Goal: Register for event/course

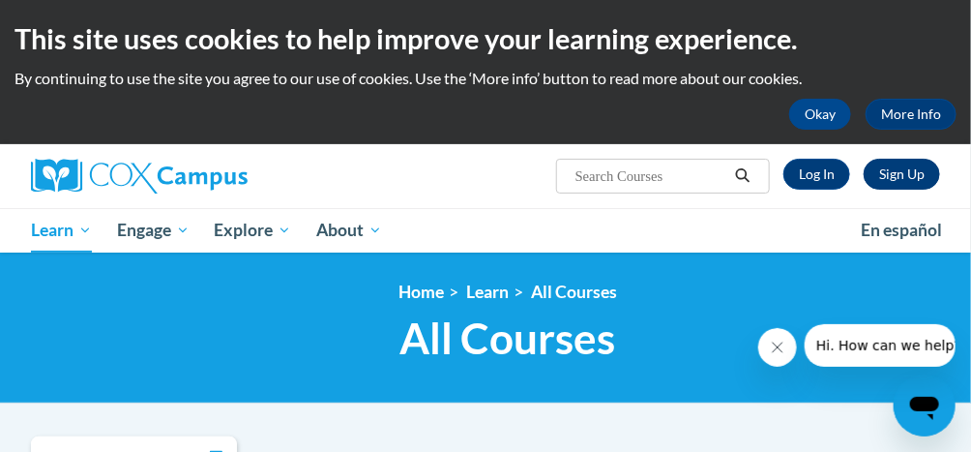
click at [882, 176] on link "Sign Up" at bounding box center [902, 174] width 76 height 31
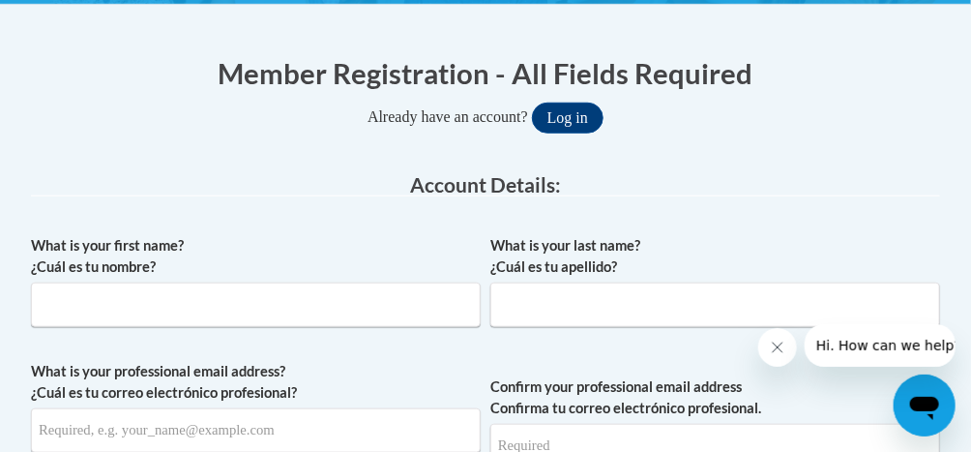
scroll to position [412, 0]
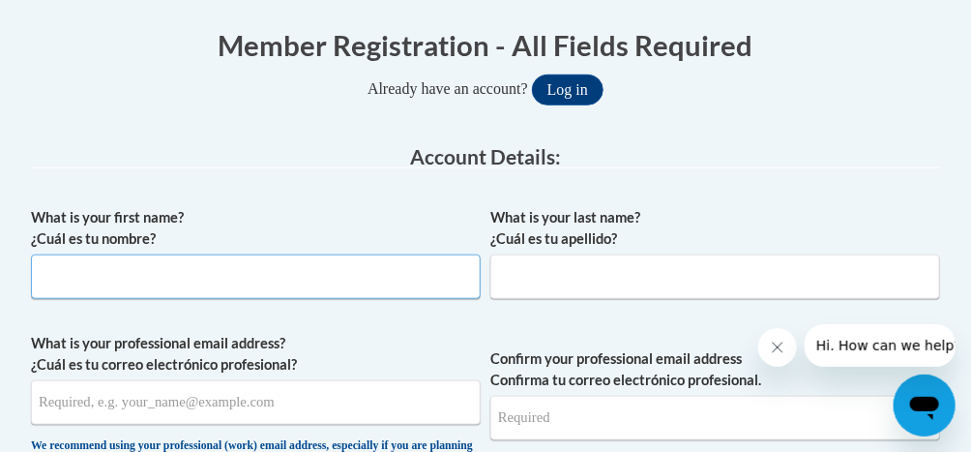
click at [204, 279] on input "What is your first name? ¿Cuál es tu nombre?" at bounding box center [256, 276] width 450 height 45
type input "Beth"
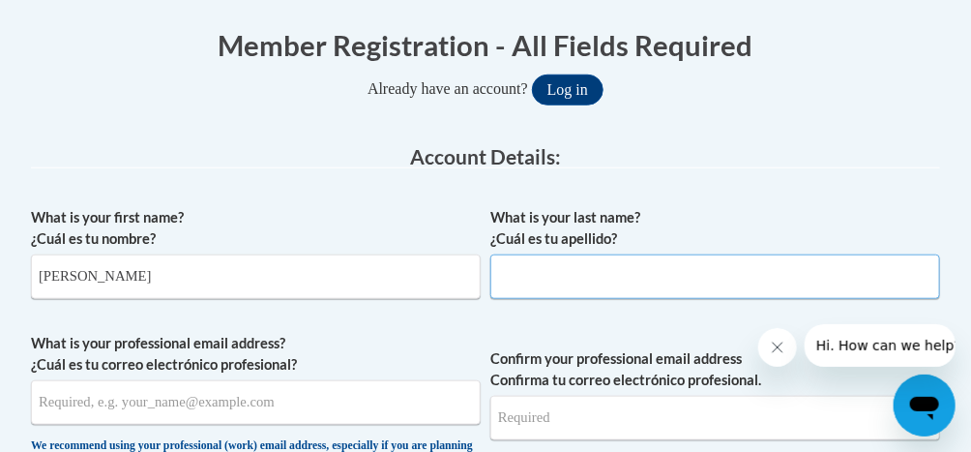
click at [581, 282] on input "What is your last name? ¿Cuál es tu apellido?" at bounding box center [716, 276] width 450 height 45
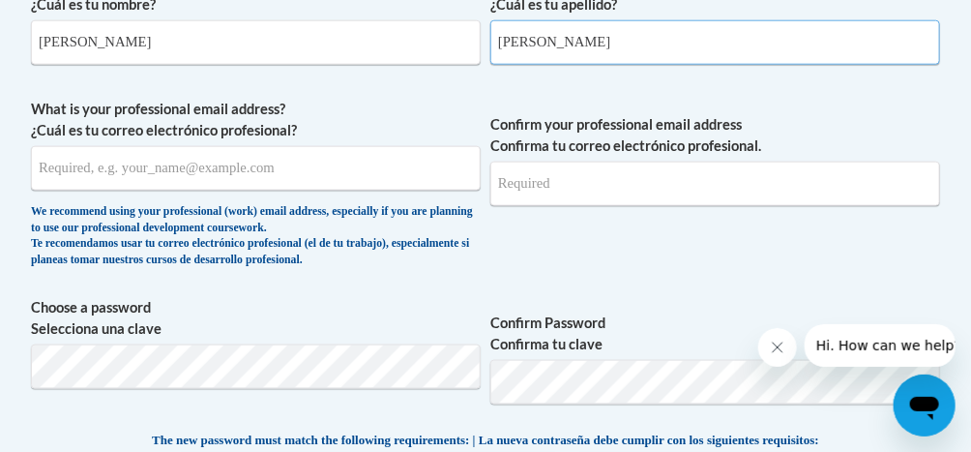
scroll to position [648, 0]
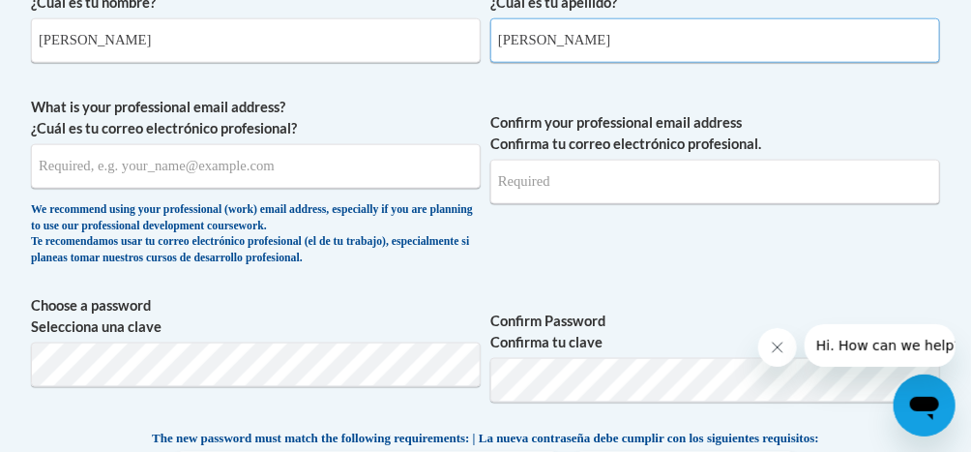
type input "Mangus"
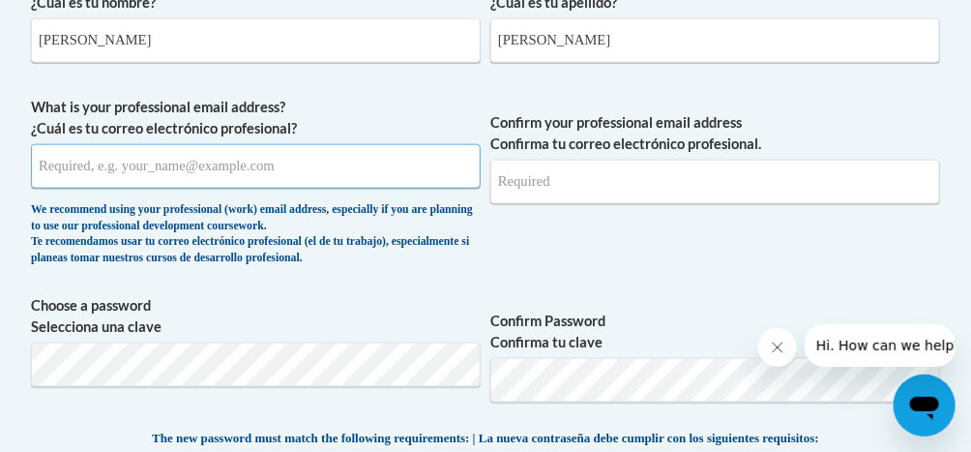
click at [320, 165] on input "What is your professional email address? ¿Cuál es tu correo electrónico profesi…" at bounding box center [256, 166] width 450 height 45
click at [182, 171] on input "What is your professional email address? ¿Cuál es tu correo electrónico profesi…" at bounding box center [256, 166] width 450 height 45
type input "bmangus47@gmail.com"
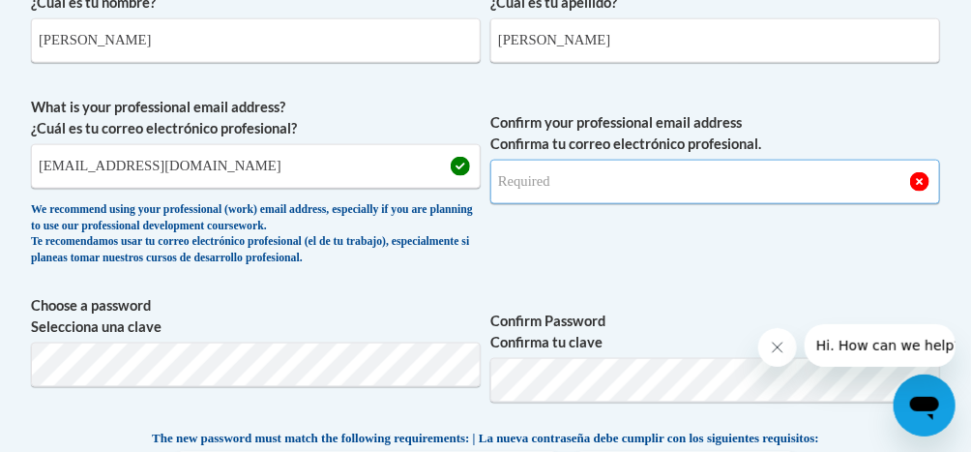
click at [580, 181] on input "Confirm your professional email address Confirma tu correo electrónico profesio…" at bounding box center [716, 182] width 450 height 45
click at [598, 186] on input "Confirm your professional email address Confirma tu correo electrónico profesio…" at bounding box center [716, 182] width 450 height 45
click at [540, 183] on input "Confirm your professional email address Confirma tu correo electrónico profesio…" at bounding box center [716, 182] width 450 height 45
type input "bmangus47@gmail.com"
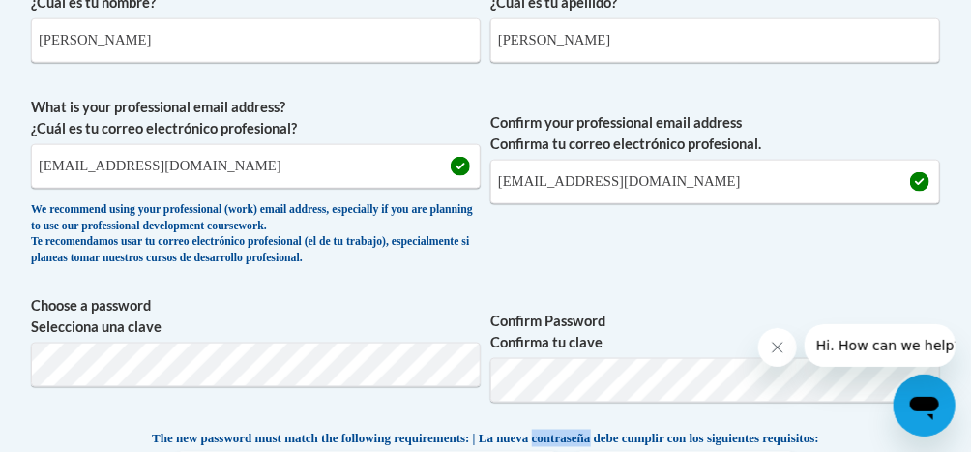
click at [548, 430] on span "The new password must match the following requirements: | La nueva contraseña d…" at bounding box center [486, 438] width 668 height 17
click at [549, 432] on span "The new password must match the following requirements: | La nueva contraseña d…" at bounding box center [486, 438] width 668 height 17
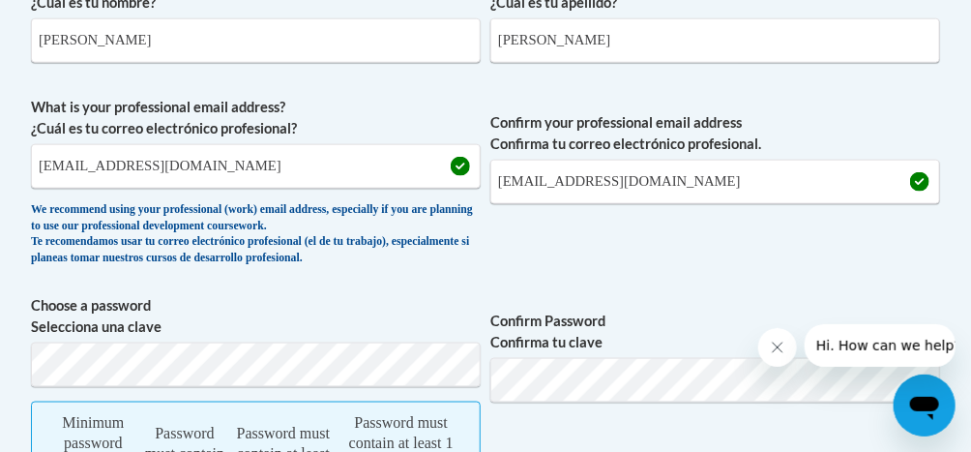
click at [546, 430] on span "Confirm Password Confirma tu clave" at bounding box center [716, 416] width 450 height 242
click at [549, 432] on span "Confirm Password Confirma tu clave" at bounding box center [716, 416] width 450 height 242
click at [548, 432] on span "Confirm Password Confirma tu clave" at bounding box center [716, 416] width 450 height 242
click at [550, 432] on span "Confirm Password Confirma tu clave" at bounding box center [716, 416] width 450 height 242
click at [548, 432] on span "Confirm Password Confirma tu clave" at bounding box center [716, 416] width 450 height 242
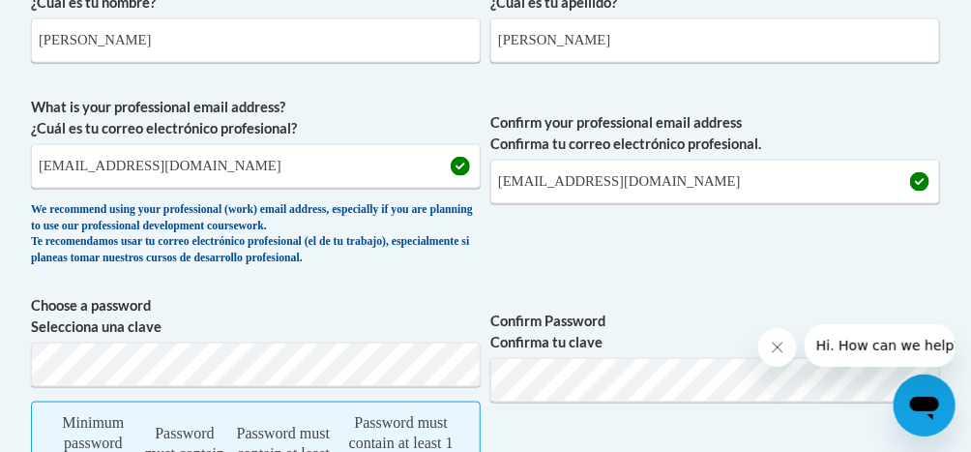
click at [548, 432] on span "Confirm Password Confirma tu clave" at bounding box center [716, 416] width 450 height 242
click at [549, 432] on span "Confirm Password Confirma tu clave" at bounding box center [716, 416] width 450 height 242
click at [548, 432] on span "Confirm Password Confirma tu clave" at bounding box center [716, 416] width 450 height 242
click at [549, 432] on span "Confirm Password Confirma tu clave" at bounding box center [716, 416] width 450 height 242
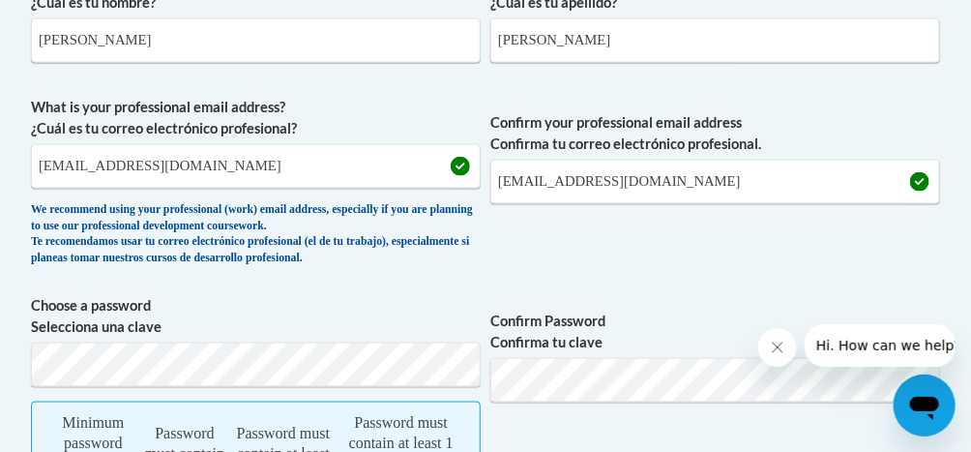
click at [548, 432] on span "Confirm Password Confirma tu clave" at bounding box center [716, 416] width 450 height 242
click at [549, 432] on span "Confirm Password Confirma tu clave" at bounding box center [716, 416] width 450 height 242
click at [548, 432] on span "Confirm Password Confirma tu clave" at bounding box center [716, 416] width 450 height 242
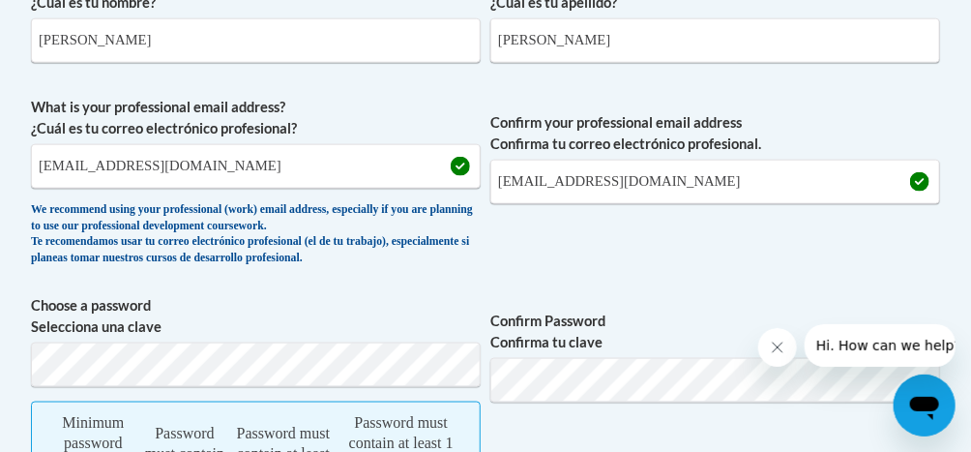
click at [548, 432] on span "Confirm Password Confirma tu clave" at bounding box center [716, 416] width 450 height 242
click at [549, 432] on span "Confirm Password Confirma tu clave" at bounding box center [716, 416] width 450 height 242
click at [548, 432] on span "Confirm Password Confirma tu clave" at bounding box center [716, 416] width 450 height 242
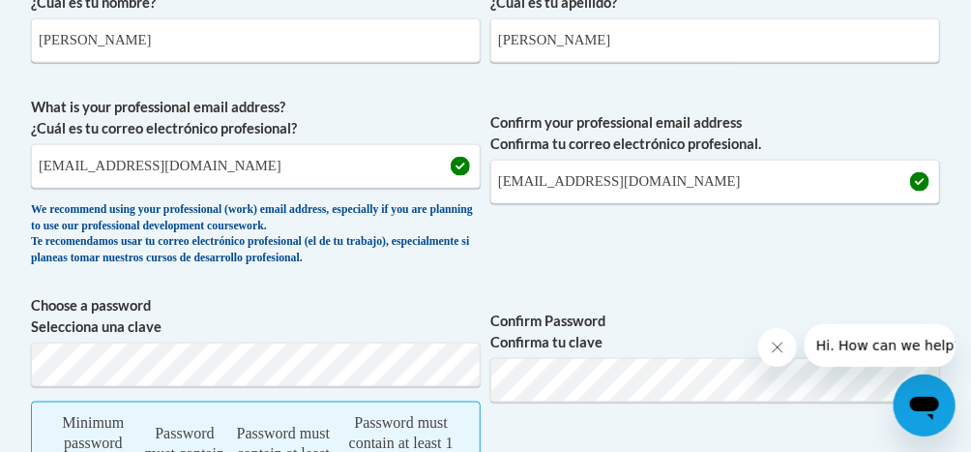
click at [548, 432] on span "Confirm Password Confirma tu clave" at bounding box center [716, 416] width 450 height 242
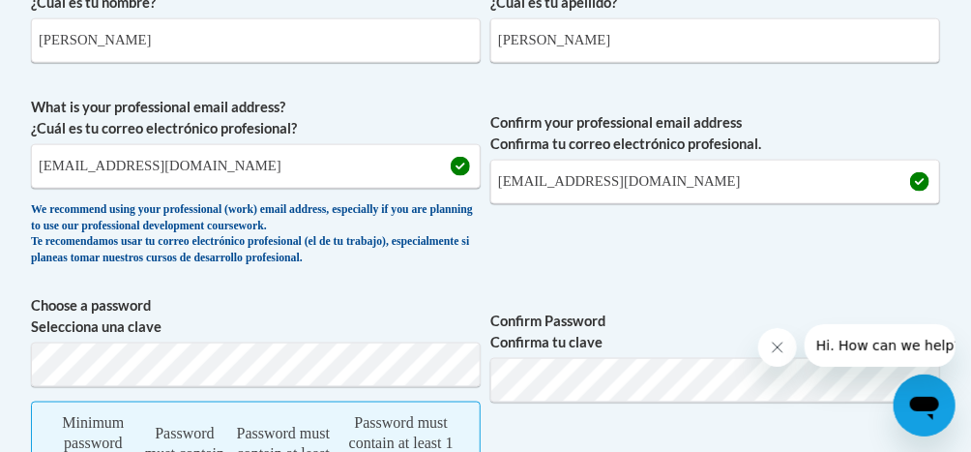
click at [548, 432] on span "Confirm Password Confirma tu clave" at bounding box center [716, 416] width 450 height 242
click at [548, 433] on span "Confirm Password Confirma tu clave" at bounding box center [716, 416] width 450 height 242
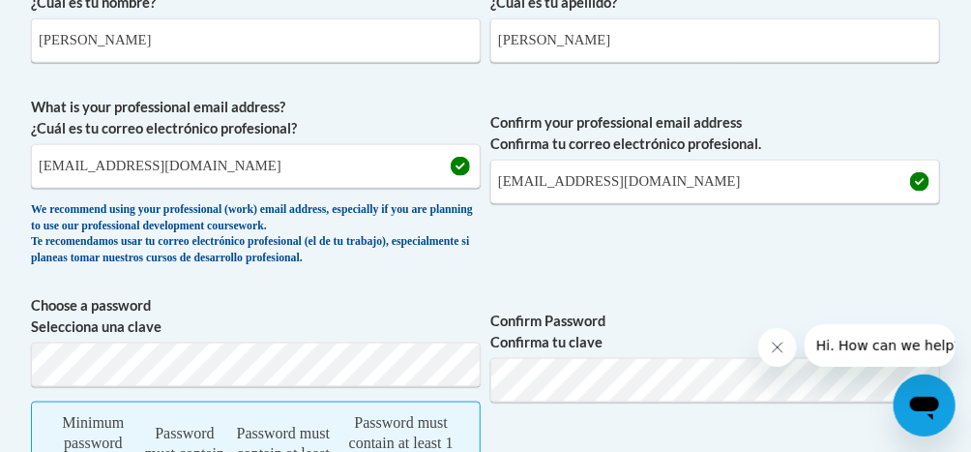
click at [549, 432] on span "Confirm Password Confirma tu clave" at bounding box center [716, 416] width 450 height 242
click at [548, 432] on span "Confirm Password Confirma tu clave" at bounding box center [716, 416] width 450 height 242
click at [549, 432] on span "Confirm Password Confirma tu clave" at bounding box center [716, 416] width 450 height 242
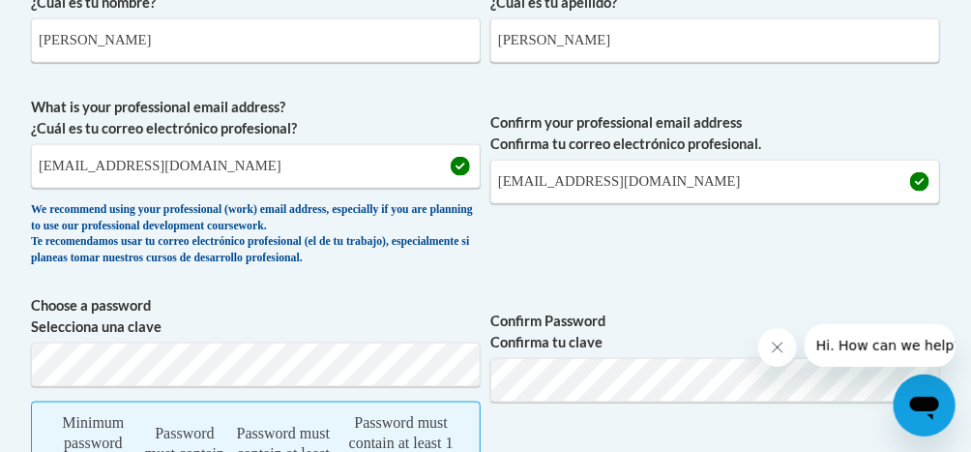
click at [548, 432] on span "Confirm Password Confirma tu clave" at bounding box center [716, 416] width 450 height 242
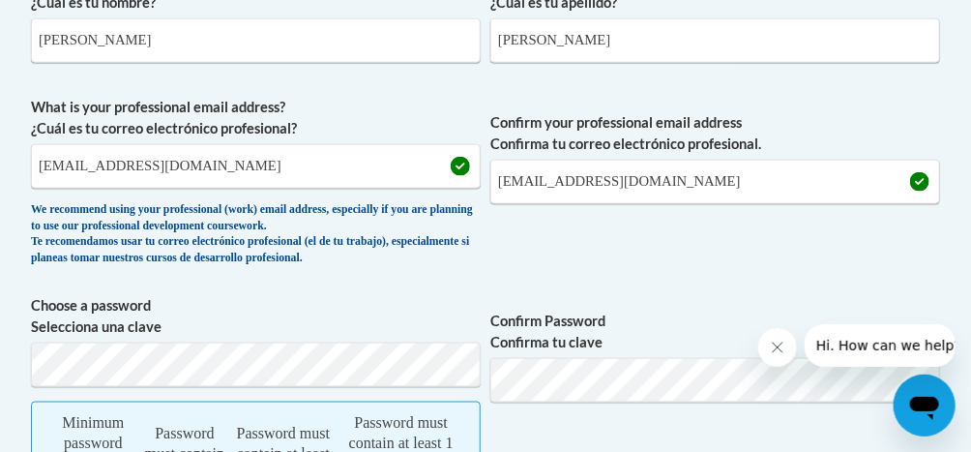
click at [548, 432] on span "Confirm Password Confirma tu clave" at bounding box center [716, 416] width 450 height 242
click at [549, 433] on span "Confirm Password Confirma tu clave" at bounding box center [716, 416] width 450 height 242
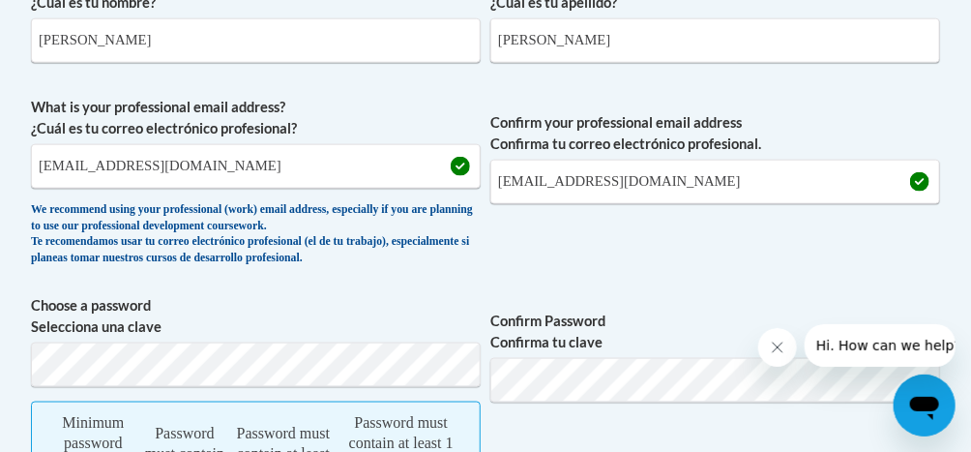
click at [548, 432] on span "Confirm Password Confirma tu clave" at bounding box center [716, 416] width 450 height 242
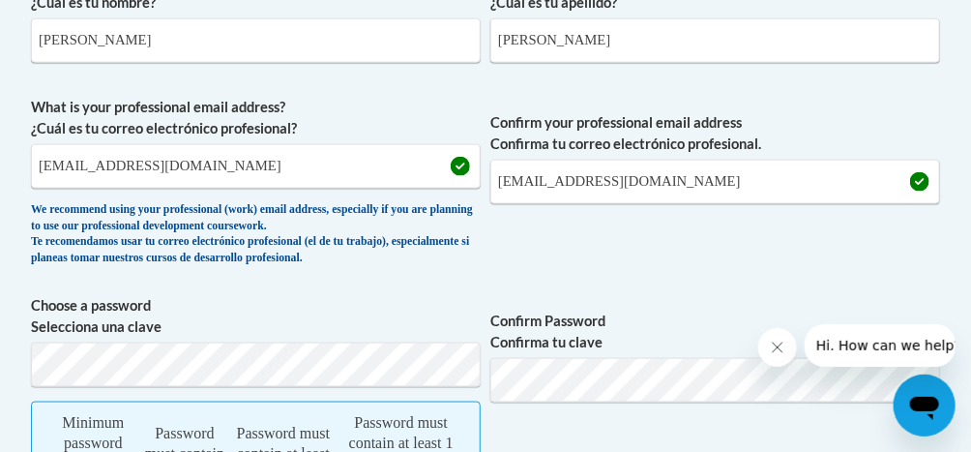
click at [548, 432] on span "Confirm Password Confirma tu clave" at bounding box center [716, 416] width 450 height 242
click at [549, 432] on span "Confirm Password Confirma tu clave" at bounding box center [716, 416] width 450 height 242
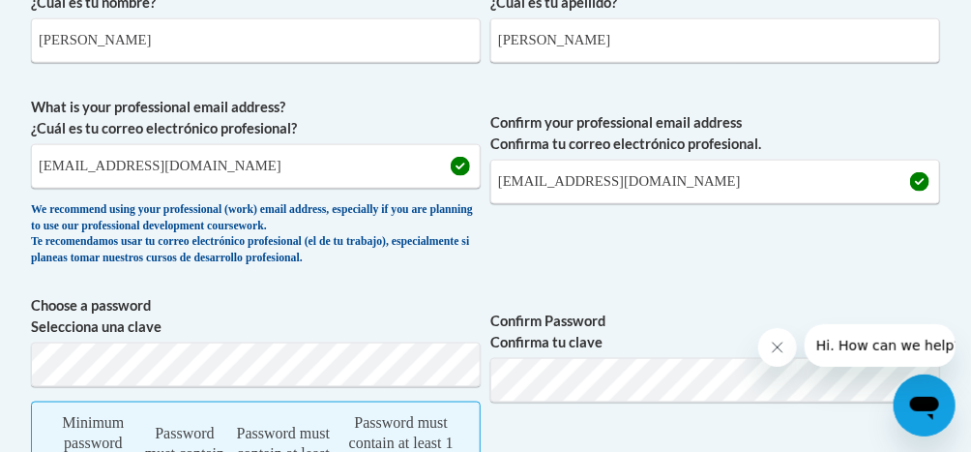
click at [548, 432] on span "Confirm Password Confirma tu clave" at bounding box center [716, 416] width 450 height 242
click at [548, 433] on span "Confirm Password Confirma tu clave" at bounding box center [716, 416] width 450 height 242
click at [548, 432] on span "Confirm Password Confirma tu clave" at bounding box center [716, 416] width 450 height 242
click at [549, 432] on span "Confirm Password Confirma tu clave" at bounding box center [716, 416] width 450 height 242
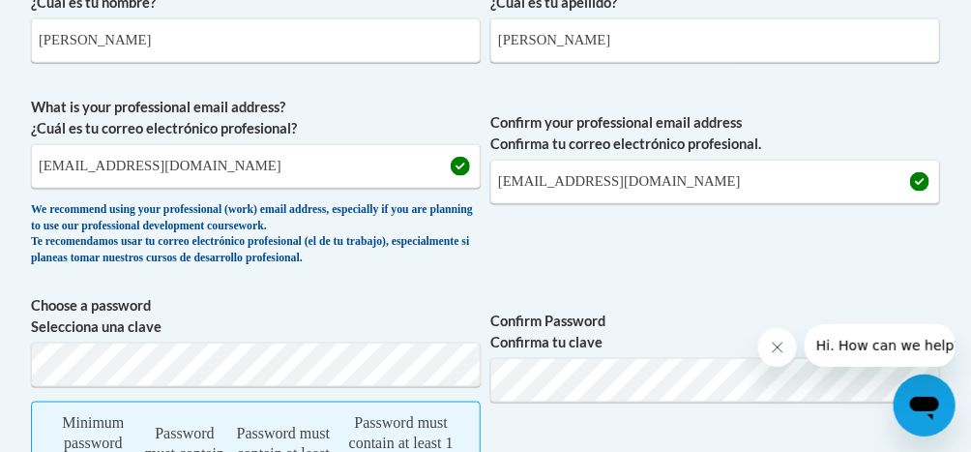
click at [549, 432] on span "Confirm Password Confirma tu clave" at bounding box center [716, 416] width 450 height 242
click at [548, 432] on span "Confirm Password Confirma tu clave" at bounding box center [716, 416] width 450 height 242
click at [549, 432] on span "Confirm Password Confirma tu clave" at bounding box center [716, 416] width 450 height 242
click at [548, 432] on span "Confirm Password Confirma tu clave" at bounding box center [716, 416] width 450 height 242
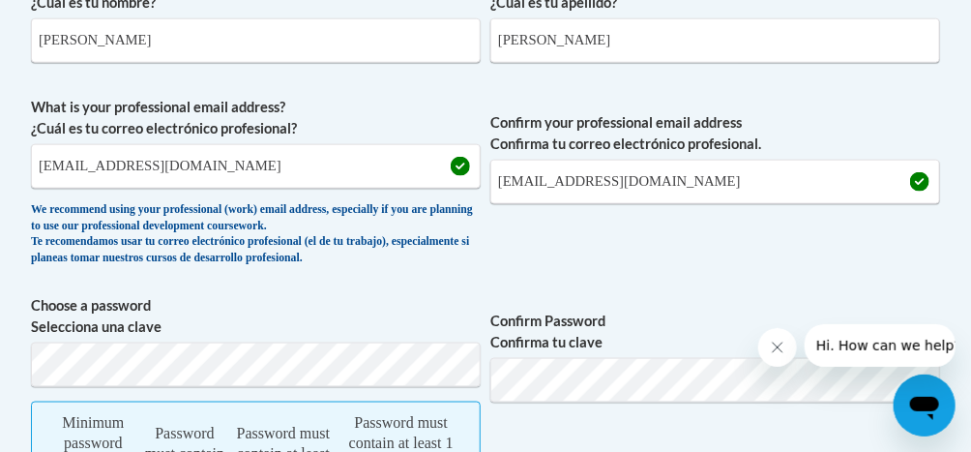
click at [548, 432] on span "Confirm Password Confirma tu clave" at bounding box center [716, 416] width 450 height 242
click at [549, 433] on span "Confirm Password Confirma tu clave" at bounding box center [716, 416] width 450 height 242
click at [549, 432] on span "Confirm Password Confirma tu clave" at bounding box center [716, 416] width 450 height 242
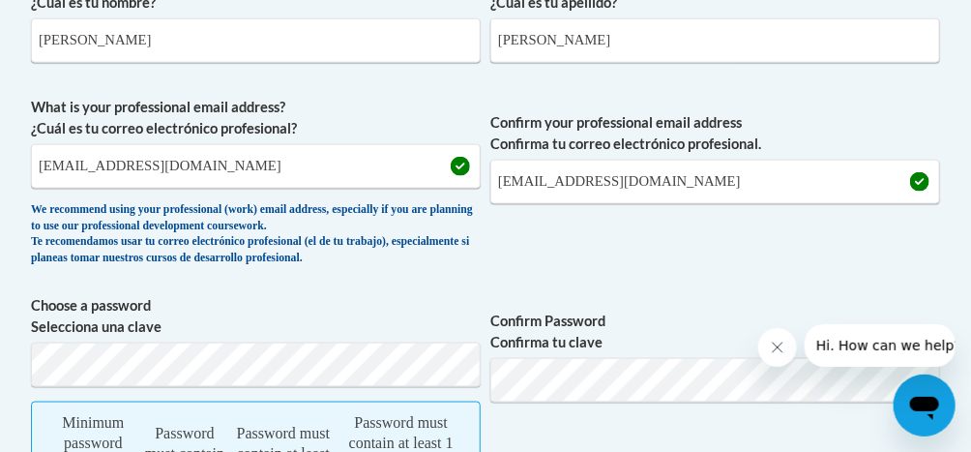
click at [548, 433] on span "Confirm Password Confirma tu clave" at bounding box center [716, 416] width 450 height 242
click at [548, 432] on span "Confirm Password Confirma tu clave" at bounding box center [716, 416] width 450 height 242
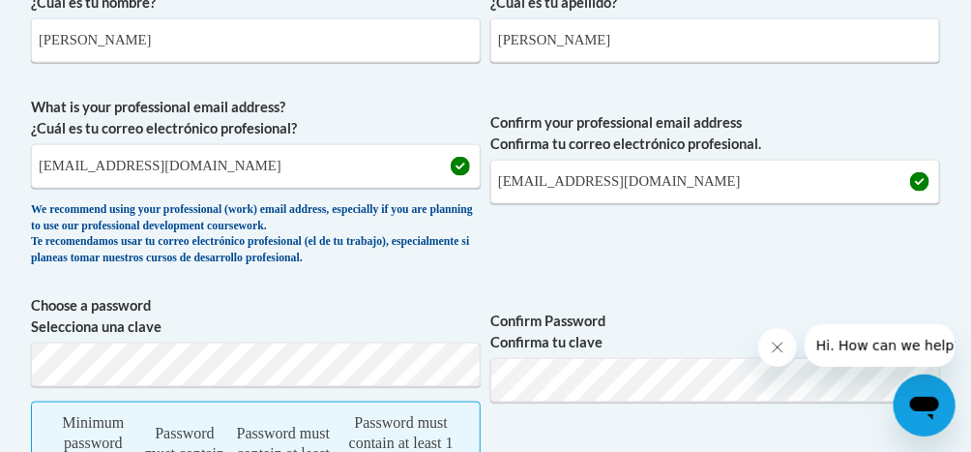
click at [548, 433] on span "Confirm Password Confirma tu clave" at bounding box center [716, 416] width 450 height 242
click at [548, 432] on span "Confirm Password Confirma tu clave" at bounding box center [716, 416] width 450 height 242
click at [549, 432] on span "Confirm Password Confirma tu clave" at bounding box center [716, 416] width 450 height 242
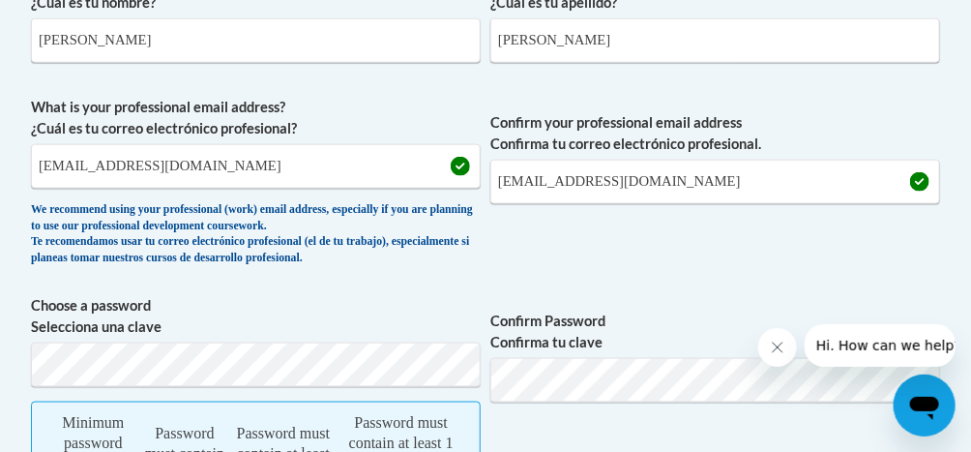
click at [548, 432] on span "Confirm Password Confirma tu clave" at bounding box center [716, 416] width 450 height 242
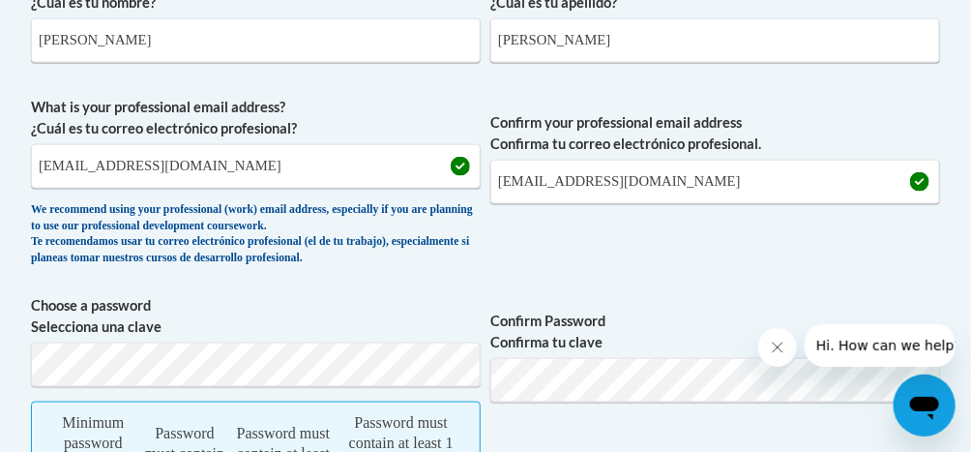
click at [548, 432] on span "Confirm Password Confirma tu clave" at bounding box center [716, 416] width 450 height 242
click at [548, 433] on span "Confirm Password Confirma tu clave" at bounding box center [716, 416] width 450 height 242
click at [548, 432] on span "Confirm Password Confirma tu clave" at bounding box center [716, 416] width 450 height 242
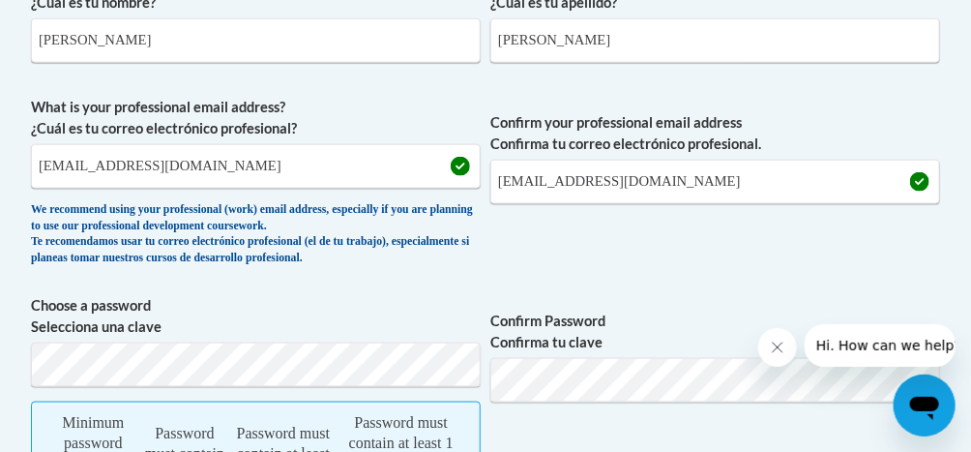
click at [548, 432] on span "Confirm Password Confirma tu clave" at bounding box center [716, 416] width 450 height 242
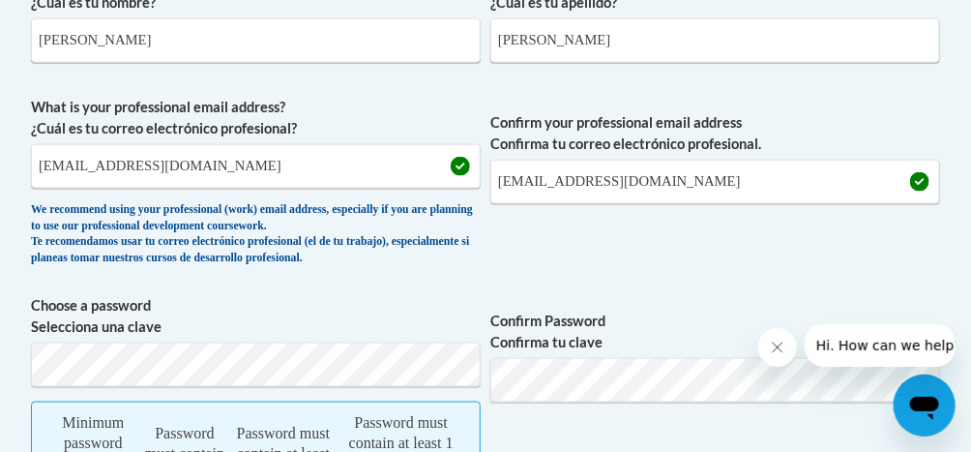
click at [548, 432] on span "Confirm Password Confirma tu clave" at bounding box center [716, 416] width 450 height 242
click at [548, 433] on span "Confirm Password Confirma tu clave" at bounding box center [716, 416] width 450 height 242
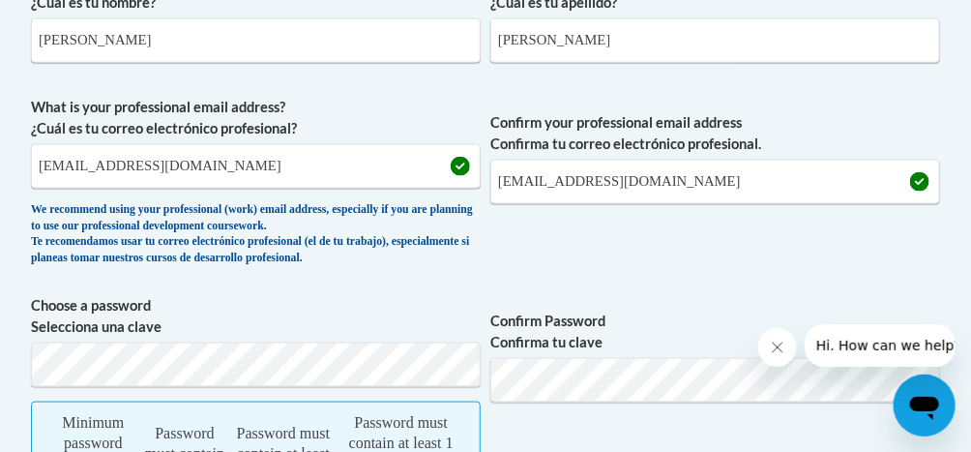
click at [548, 432] on span "Confirm Password Confirma tu clave" at bounding box center [716, 416] width 450 height 242
click at [549, 432] on span "Confirm Password Confirma tu clave" at bounding box center [716, 416] width 450 height 242
click at [548, 433] on span "Confirm Password Confirma tu clave" at bounding box center [716, 416] width 450 height 242
click at [548, 432] on span "Confirm Password Confirma tu clave" at bounding box center [716, 416] width 450 height 242
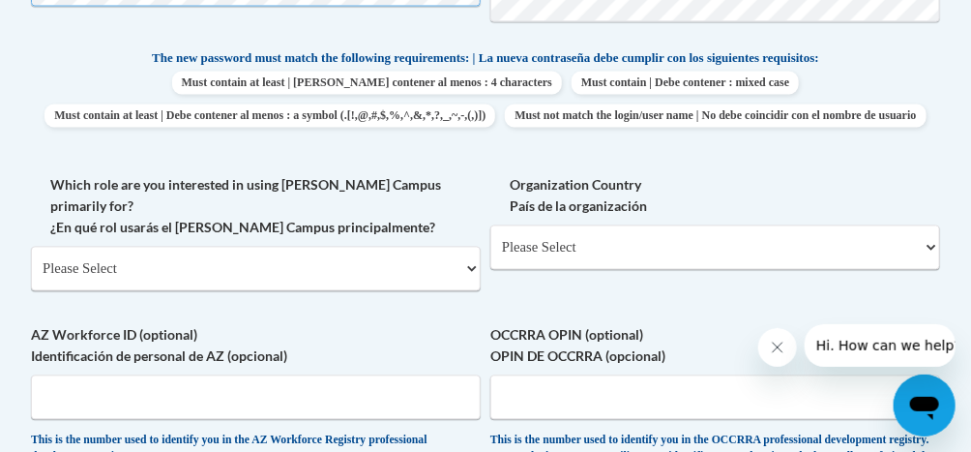
scroll to position [1029, 0]
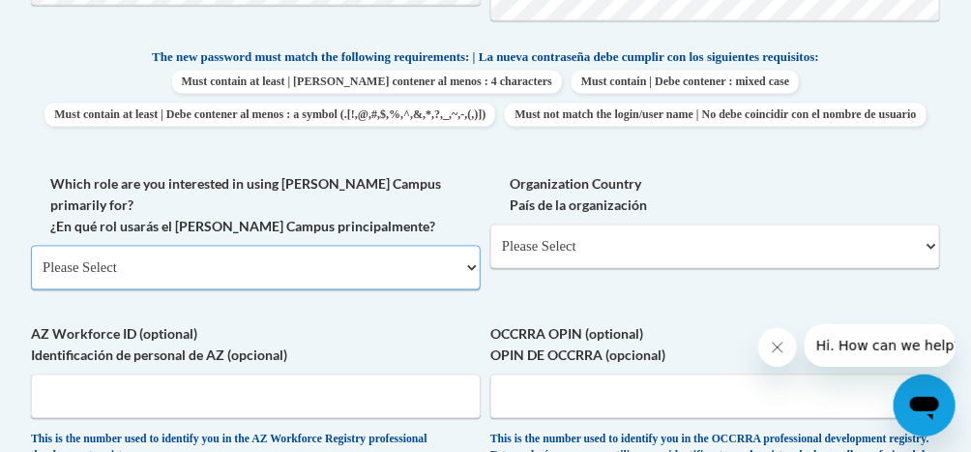
click at [453, 270] on select "Please Select College/University | Colegio/Universidad Community/Nonprofit Part…" at bounding box center [256, 268] width 450 height 45
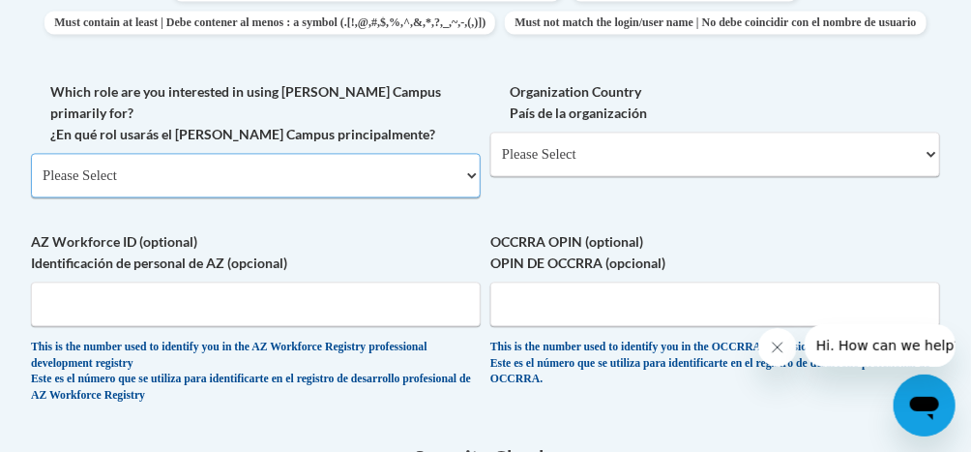
scroll to position [1128, 0]
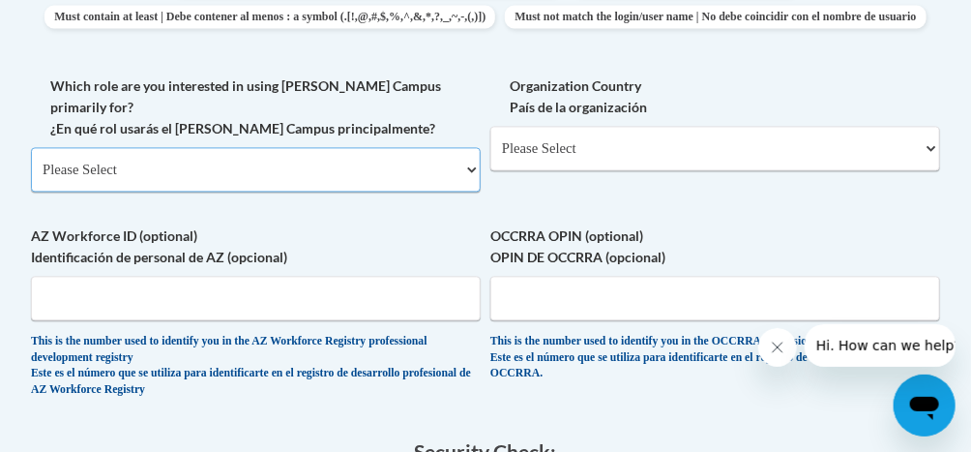
click at [99, 182] on select "Please Select College/University | Colegio/Universidad Community/Nonprofit Part…" at bounding box center [256, 169] width 450 height 45
select select "fbf2d438-af2f-41f8-98f1-81c410e29de3"
click at [31, 157] on select "Please Select College/University | Colegio/Universidad Community/Nonprofit Part…" at bounding box center [256, 169] width 450 height 45
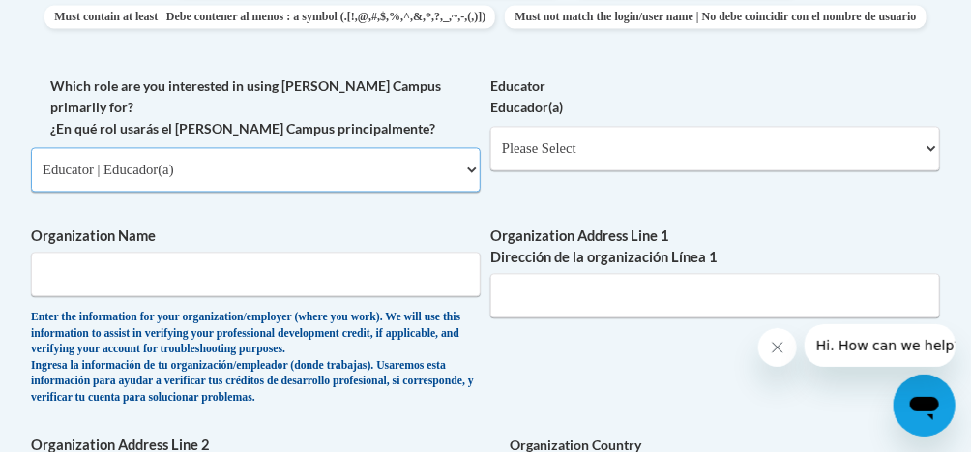
click at [229, 185] on select "Please Select College/University | Colegio/Universidad Community/Nonprofit Part…" at bounding box center [256, 169] width 450 height 45
click at [662, 390] on div "What is your first name? ¿Cuál es tu nombre? Beth What is your last name? ¿Cuál…" at bounding box center [485, 117] width 909 height 1273
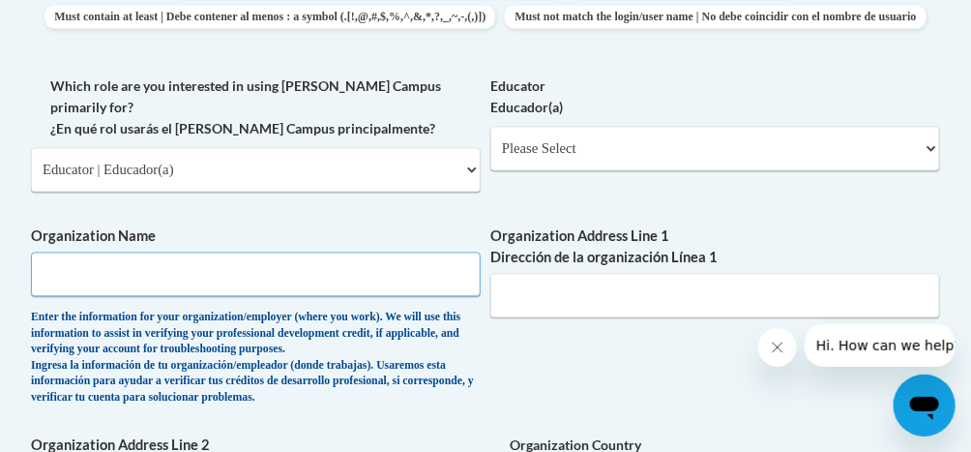
click at [182, 287] on input "Organization Name" at bounding box center [256, 274] width 450 height 45
type input "YMCA of Tiffin"
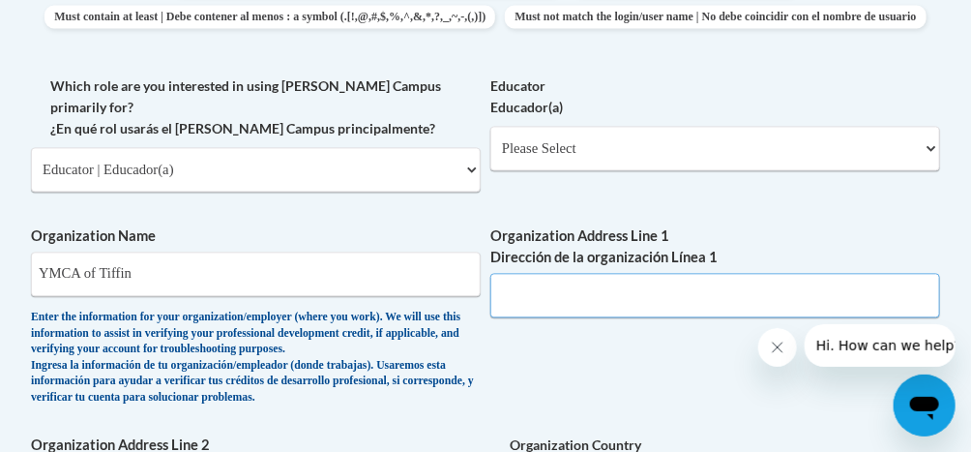
click at [535, 306] on input "Organization Address Line 1 Dirección de la organización Línea 1" at bounding box center [716, 295] width 450 height 45
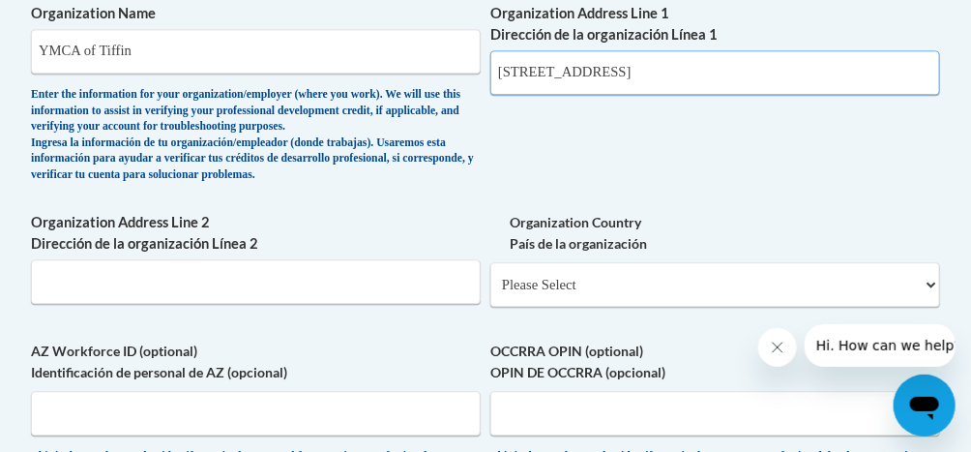
scroll to position [1356, 0]
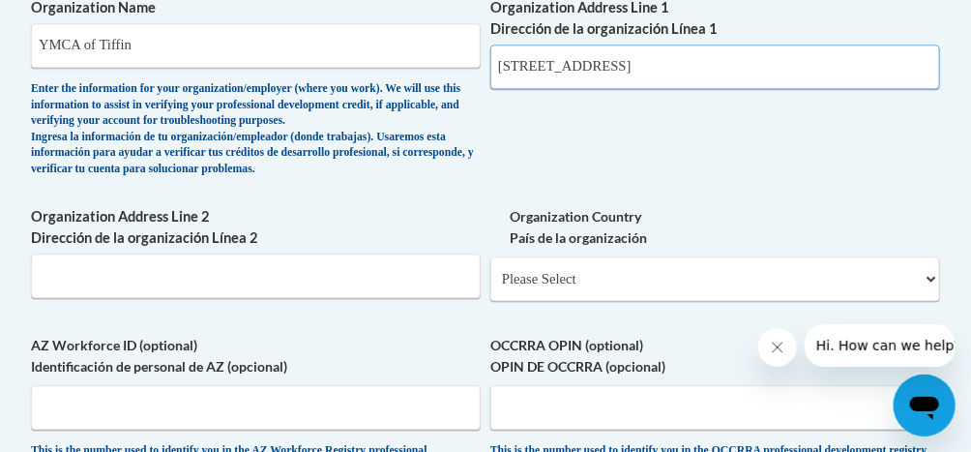
type input "180 Summit Street"
click at [14, 433] on body "This site uses cookies to help improve your learning experience. By continuing …" at bounding box center [485, 33] width 971 height 2778
click at [12, 433] on body "This site uses cookies to help improve your learning experience. By continuing …" at bounding box center [485, 33] width 971 height 2778
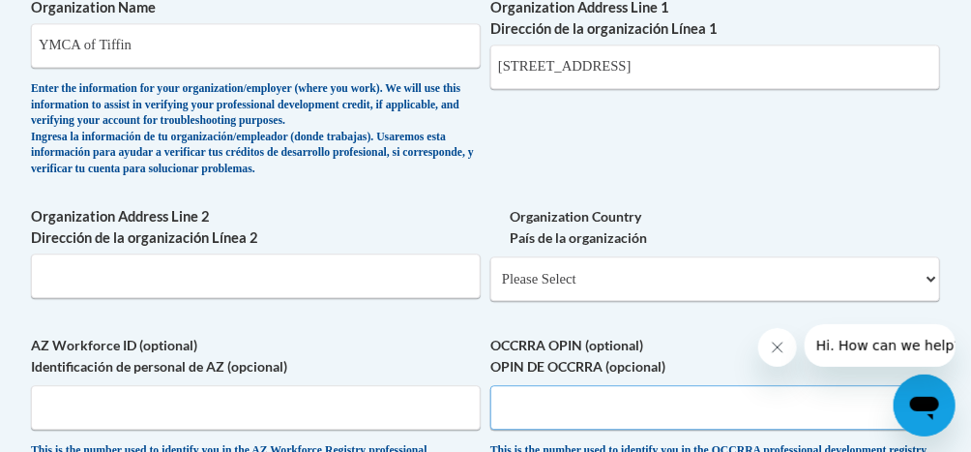
click at [524, 411] on input "OCCRRA OPIN (optional) OPIN DE OCCRRA (opcional)" at bounding box center [716, 407] width 450 height 45
type input "11054460"
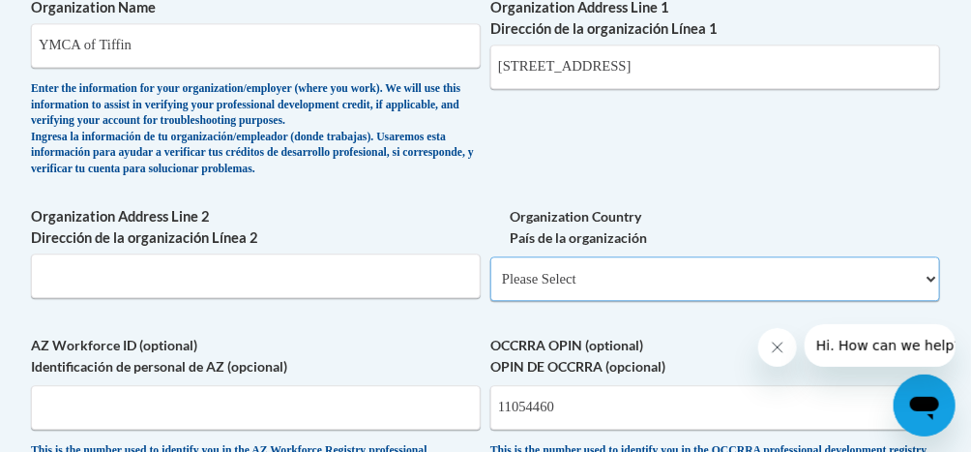
click at [914, 293] on select "Please Select United States | Estados Unidos Outside of the United States | Fue…" at bounding box center [716, 278] width 450 height 45
select select "ad49bcad-a171-4b2e-b99c-48b446064914"
click at [491, 265] on select "Please Select United States | Estados Unidos Outside of the United States | Fue…" at bounding box center [716, 278] width 450 height 45
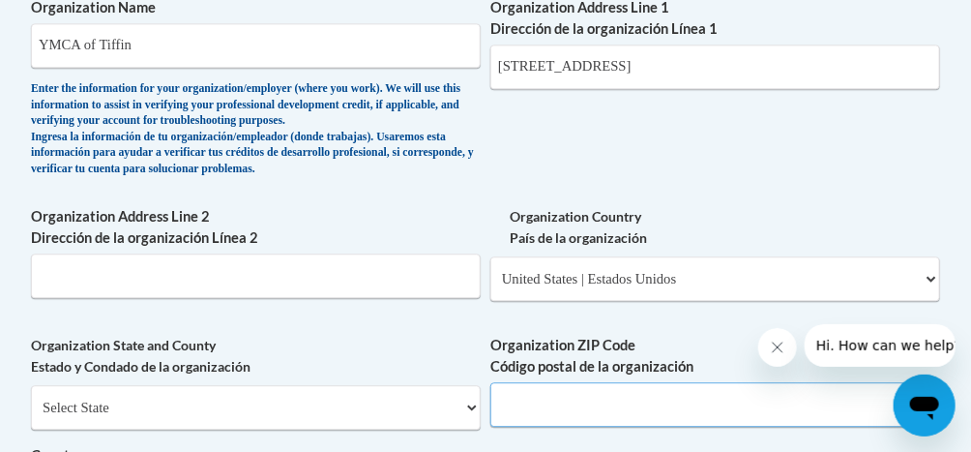
click at [627, 408] on input "Organization ZIP Code Código postal de la organización" at bounding box center [716, 404] width 450 height 45
type input "44883"
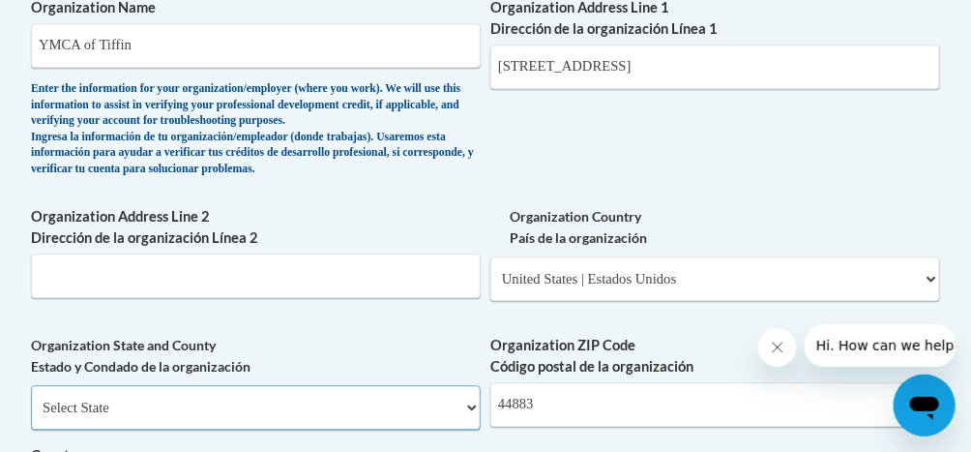
click at [386, 427] on select "Select State Alabama Alaska Arizona Arkansas California Colorado Connecticut De…" at bounding box center [256, 407] width 450 height 45
click at [31, 394] on select "Select State Alabama Alaska Arizona Arkansas California Colorado Connecticut De…" at bounding box center [256, 407] width 450 height 45
click at [461, 416] on select "Select State Alabama Alaska Arizona Arkansas California Colorado Connecticut De…" at bounding box center [256, 407] width 450 height 45
select select "Ohio"
click at [31, 394] on select "Select State Alabama Alaska Arizona Arkansas California Colorado Connecticut De…" at bounding box center [256, 407] width 450 height 45
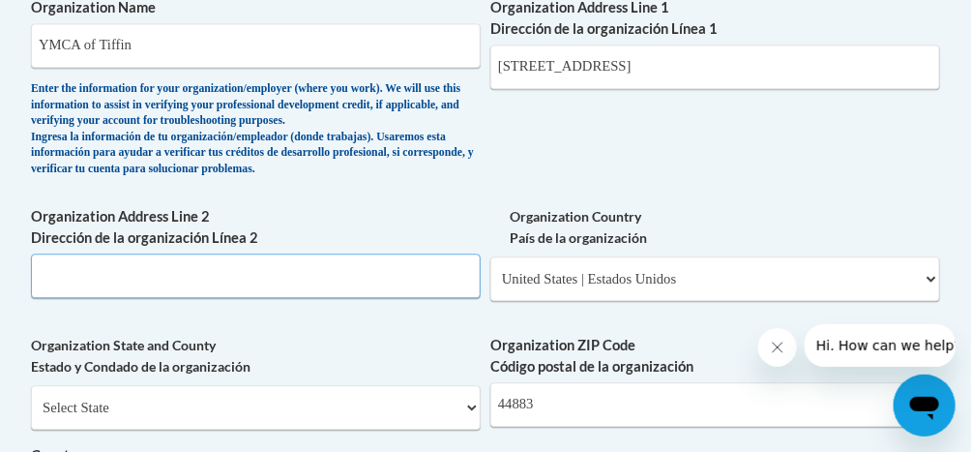
click at [326, 292] on input "Organization Address Line 2 Dirección de la organización Línea 2" at bounding box center [256, 275] width 450 height 45
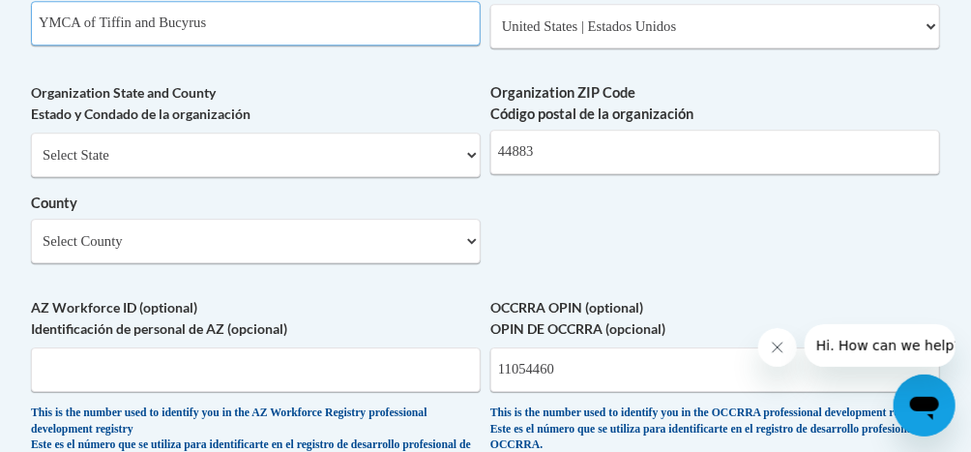
scroll to position [1620, 0]
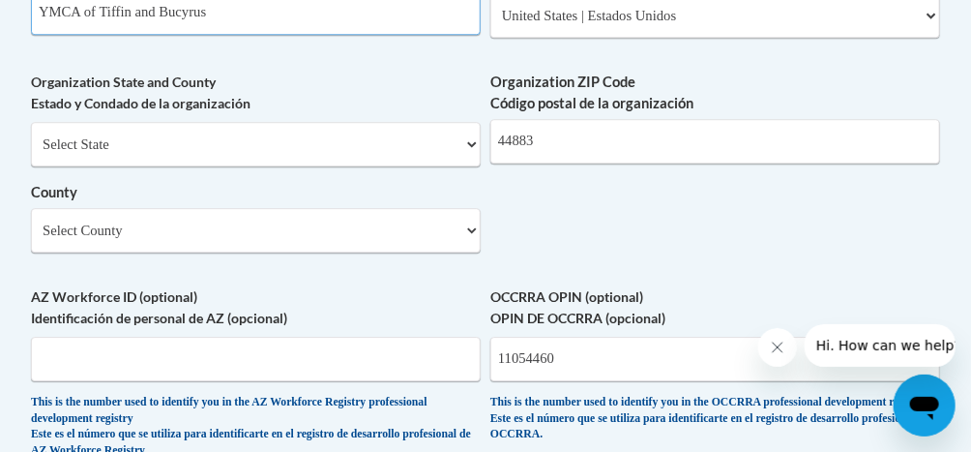
type input "YMCA of Tiffin and Bucyrus"
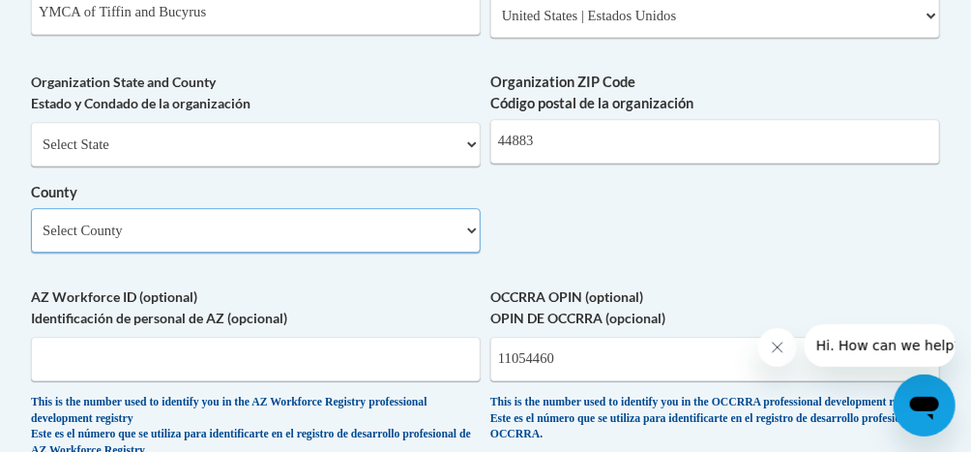
click at [462, 253] on select "Select County Adams Allen Ashland Ashtabula Athens Auglaize Belmont Brown Butle…" at bounding box center [256, 230] width 450 height 45
click at [31, 217] on select "Select County Adams Allen Ashland Ashtabula Athens Auglaize Belmont Brown Butle…" at bounding box center [256, 230] width 450 height 45
click at [471, 244] on select "Select County Adams Allen Ashland Ashtabula Athens Auglaize Belmont Brown Butle…" at bounding box center [256, 230] width 450 height 45
select select "Seneca"
click at [31, 217] on select "Select County Adams Allen Ashland Ashtabula Athens Auglaize Belmont Brown Butle…" at bounding box center [256, 230] width 450 height 45
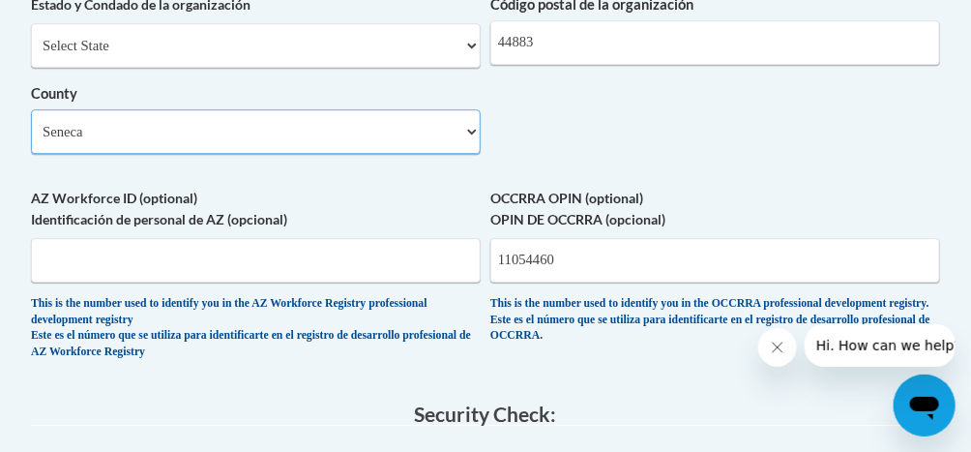
scroll to position [1744, 0]
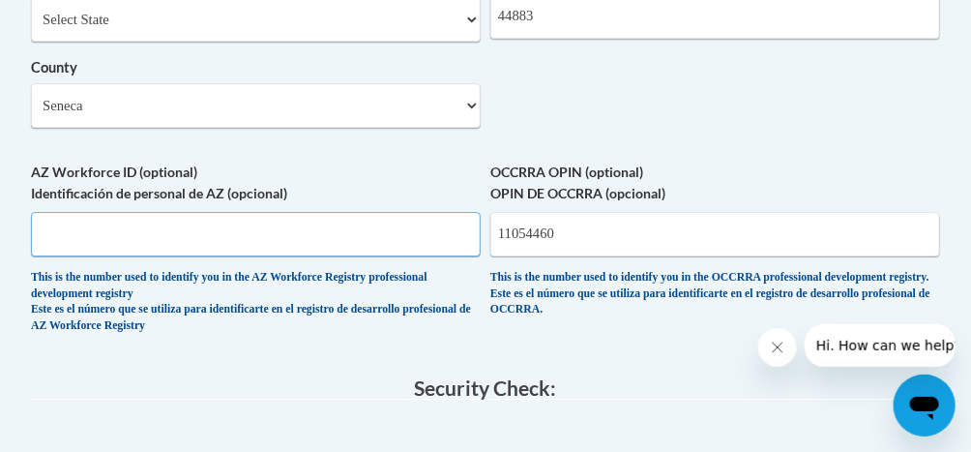
click at [185, 236] on input "AZ Workforce ID (optional) Identificación de personal de AZ (opcional)" at bounding box center [256, 234] width 450 height 45
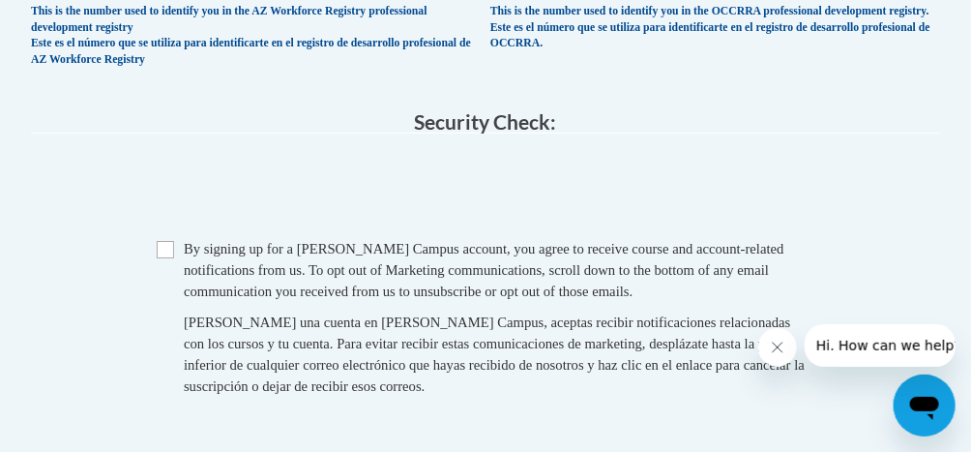
scroll to position [2014, 0]
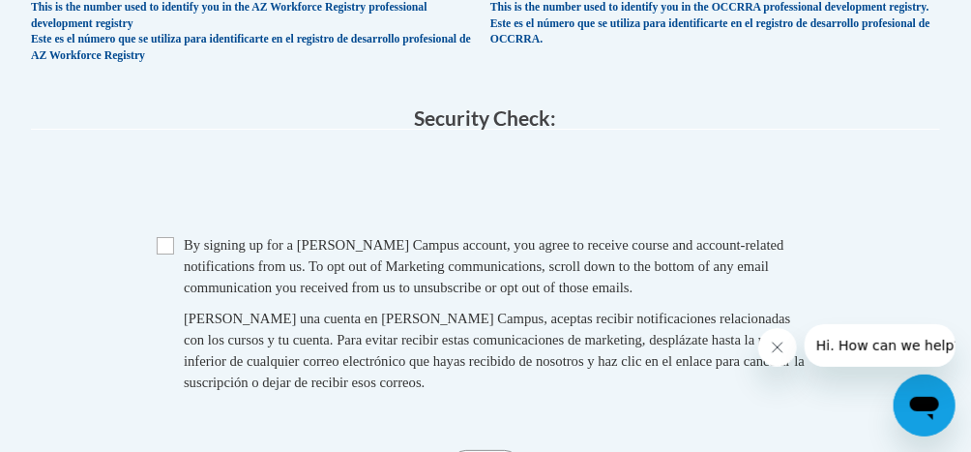
type input "11054460"
click at [164, 254] on input "Checkbox" at bounding box center [165, 245] width 17 height 17
checkbox input "true"
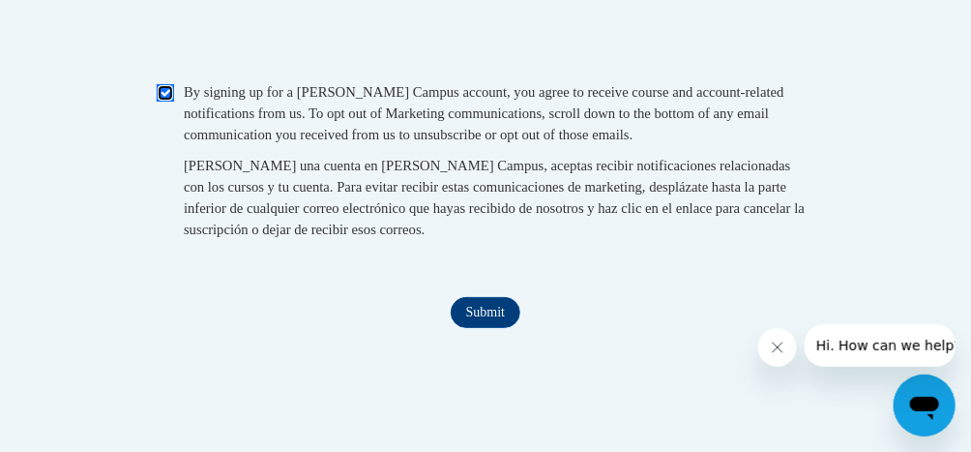
scroll to position [2182, 0]
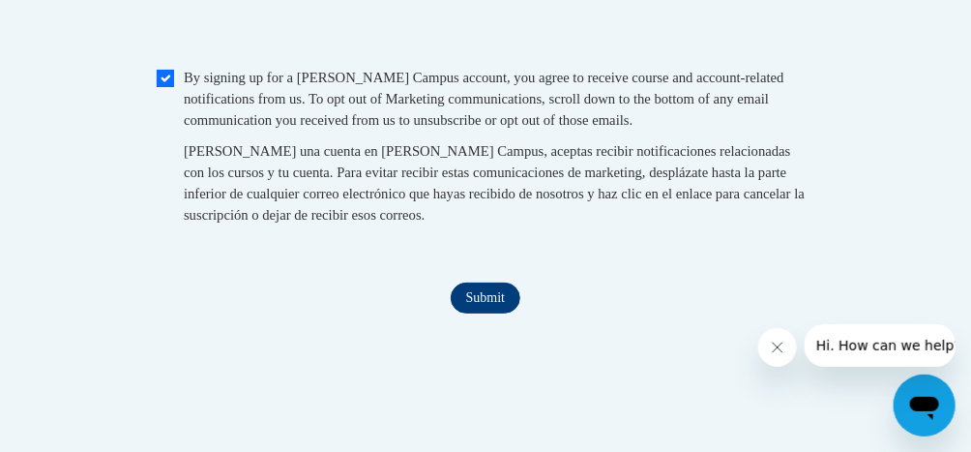
click at [479, 313] on input "Submit" at bounding box center [486, 298] width 70 height 31
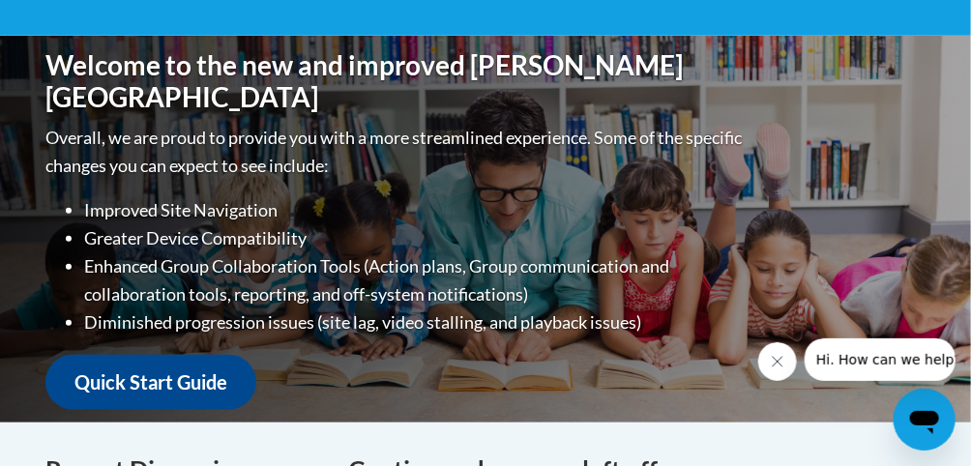
scroll to position [418, 0]
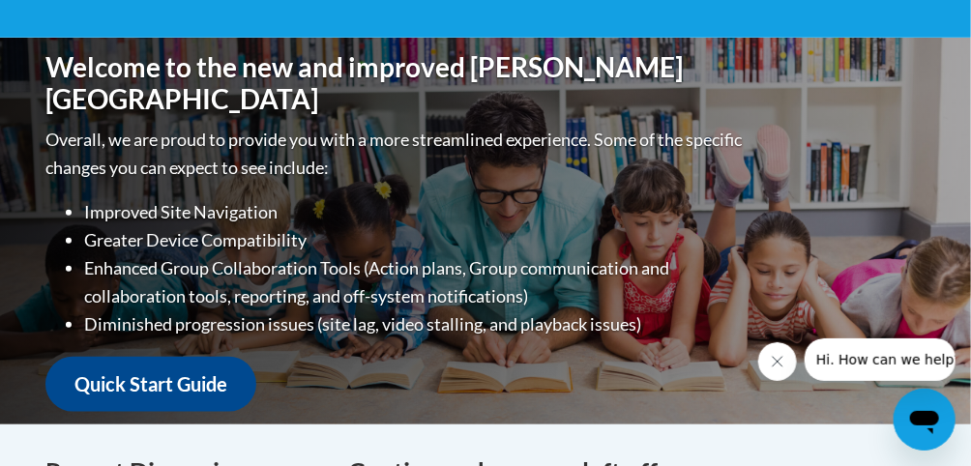
click at [779, 366] on icon "Close message from company" at bounding box center [776, 360] width 15 height 15
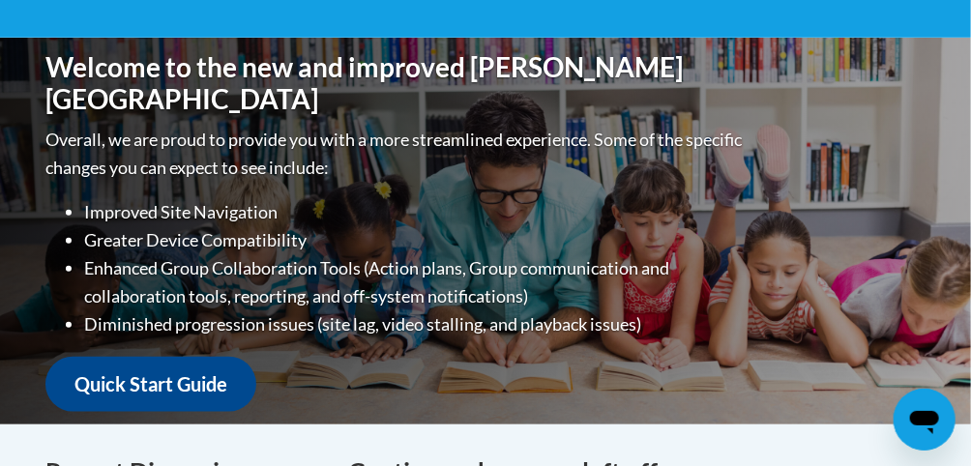
click at [580, 376] on div "Welcome to the new and improved Cox Campus Overall, we are proud to provide you…" at bounding box center [485, 231] width 938 height 387
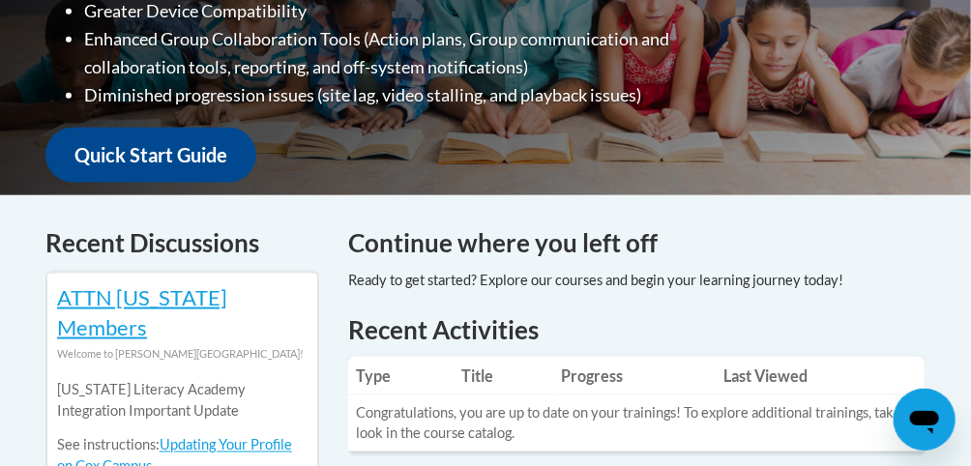
scroll to position [639, 0]
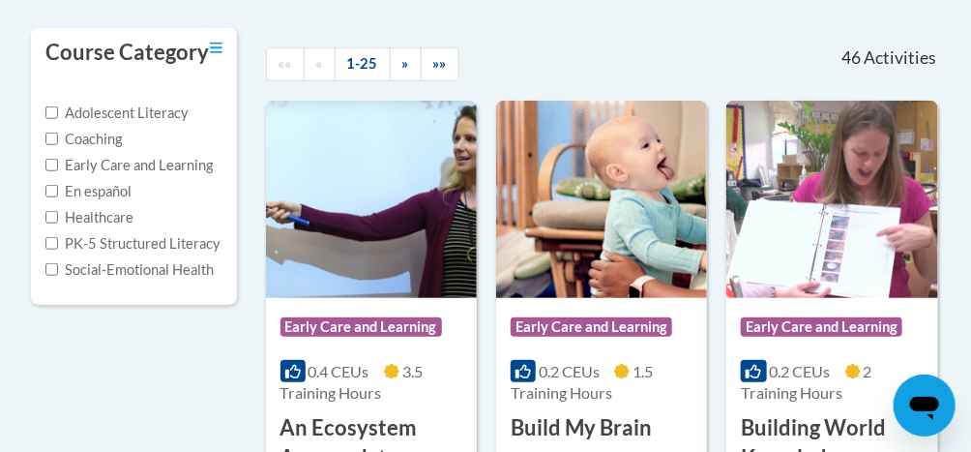
scroll to position [414, 0]
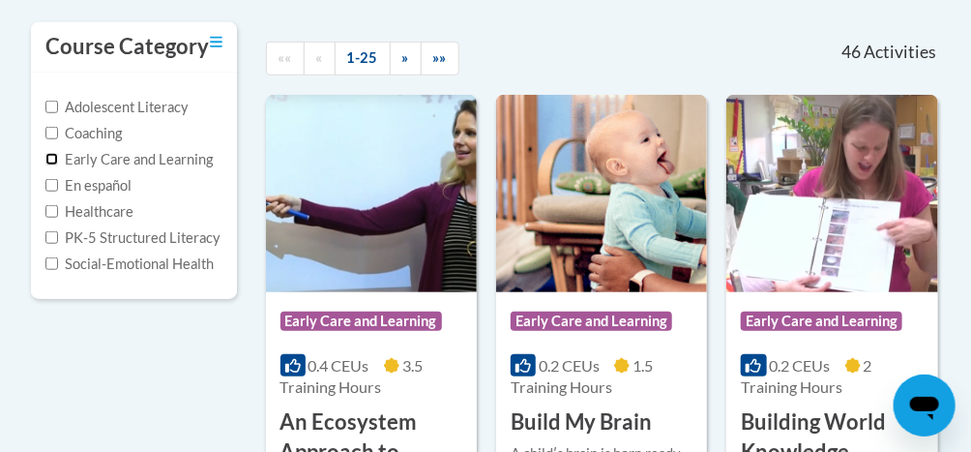
click at [51, 159] on input "Early Care and Learning" at bounding box center [51, 159] width 13 height 13
checkbox input "true"
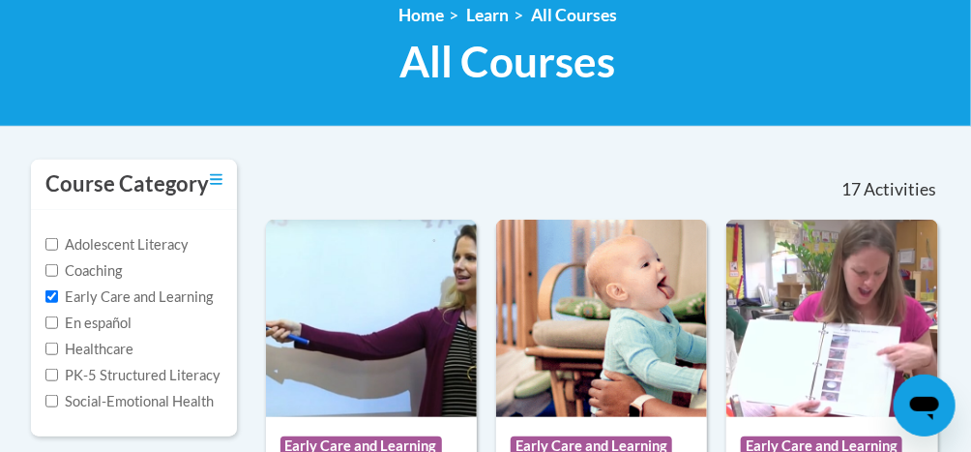
scroll to position [272, 0]
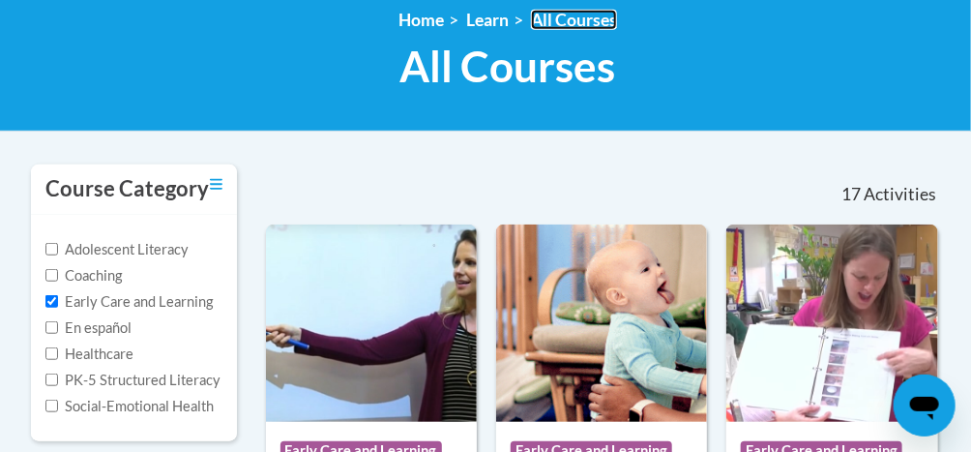
click at [562, 28] on link "All Courses" at bounding box center [574, 20] width 86 height 20
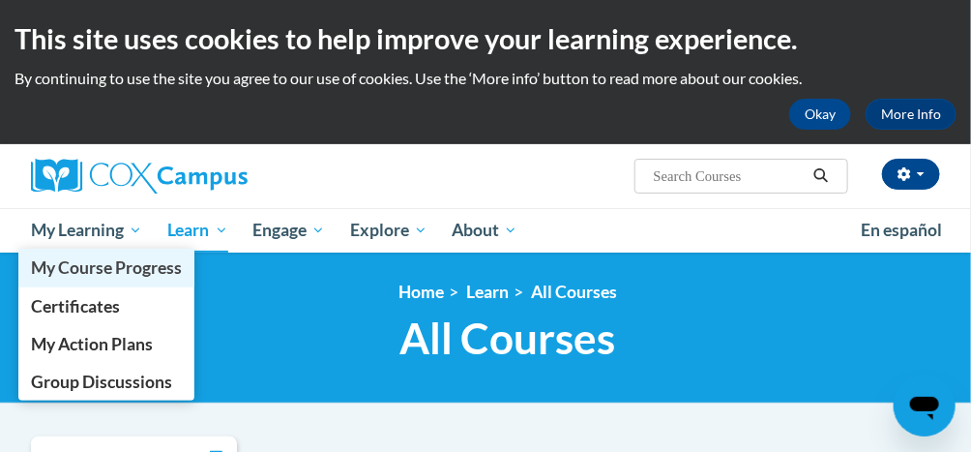
click at [107, 251] on link "My Course Progress" at bounding box center [106, 268] width 176 height 38
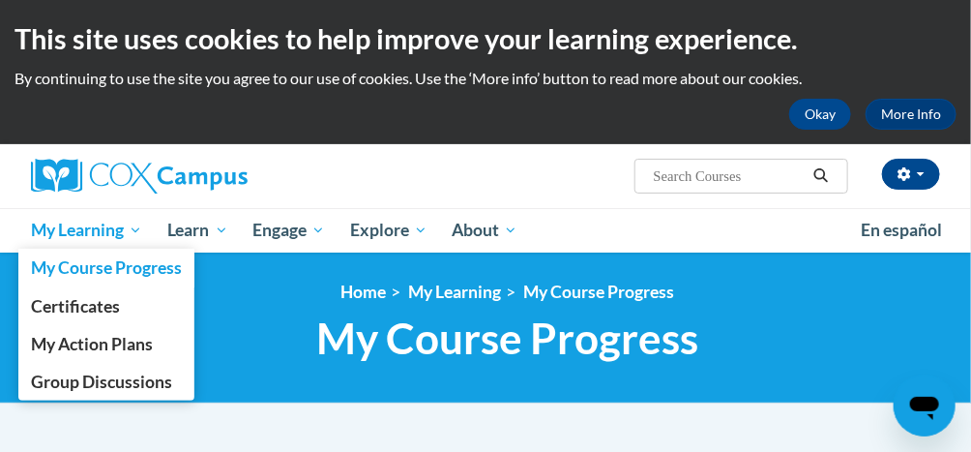
click at [88, 228] on span "My Learning" at bounding box center [86, 230] width 111 height 23
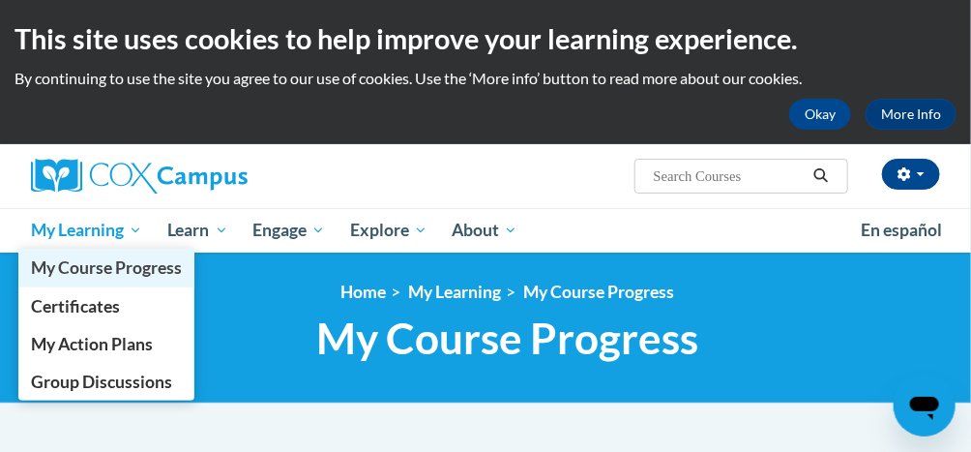
click at [140, 275] on span "My Course Progress" at bounding box center [106, 267] width 151 height 20
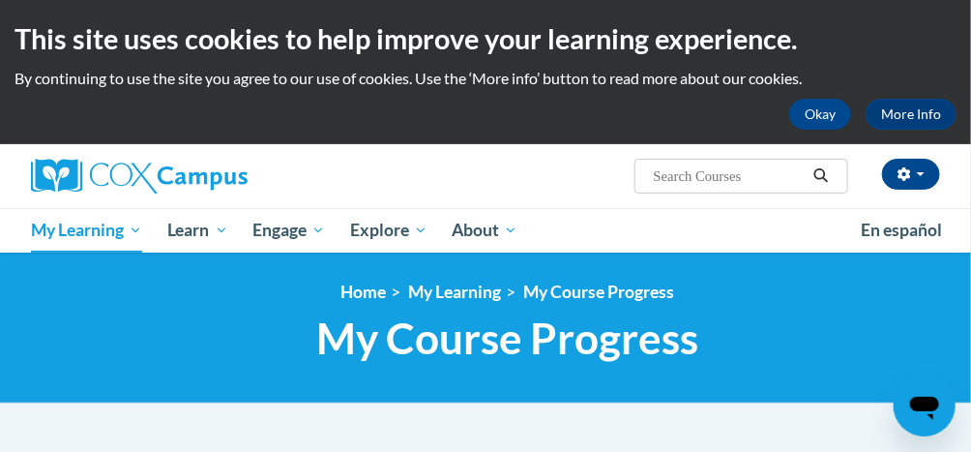
click at [806, 180] on input "Search..." at bounding box center [729, 175] width 155 height 23
click at [830, 179] on icon "Search" at bounding box center [821, 175] width 17 height 15
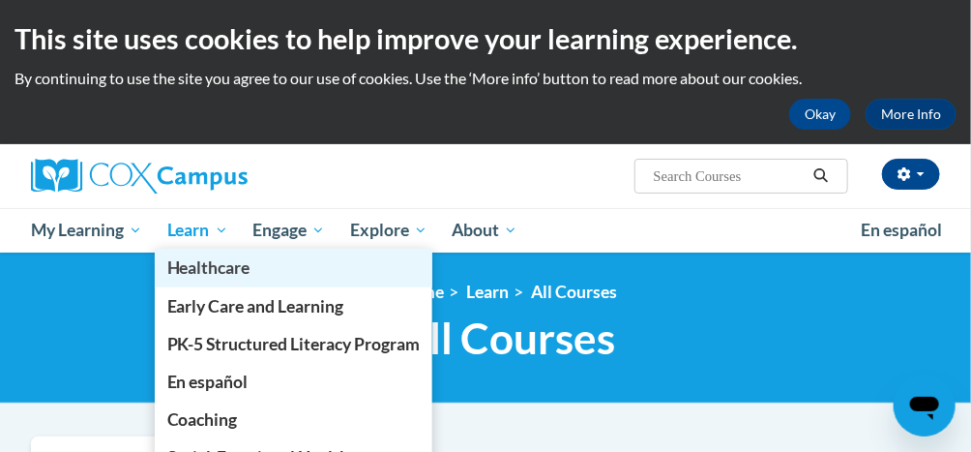
click at [197, 251] on link "Healthcare" at bounding box center [294, 268] width 279 height 38
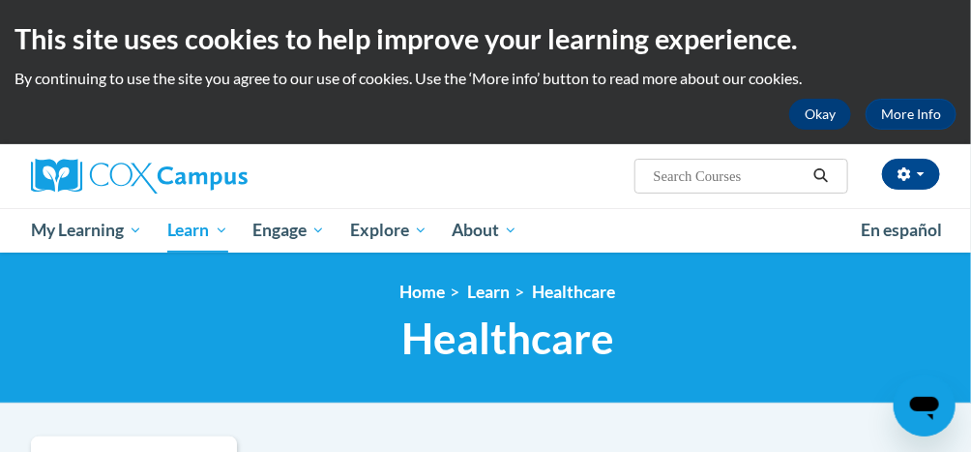
click at [832, 123] on button "Okay" at bounding box center [820, 114] width 62 height 31
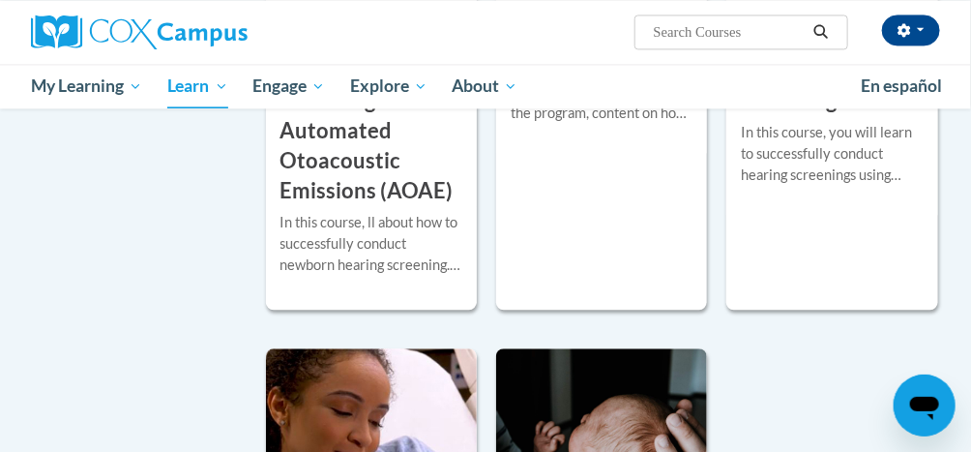
scroll to position [1201, 0]
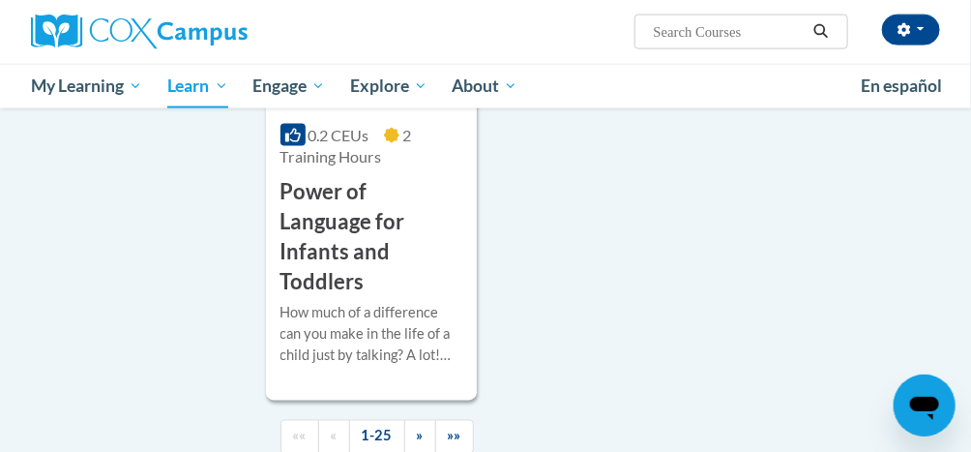
scroll to position [5152, 0]
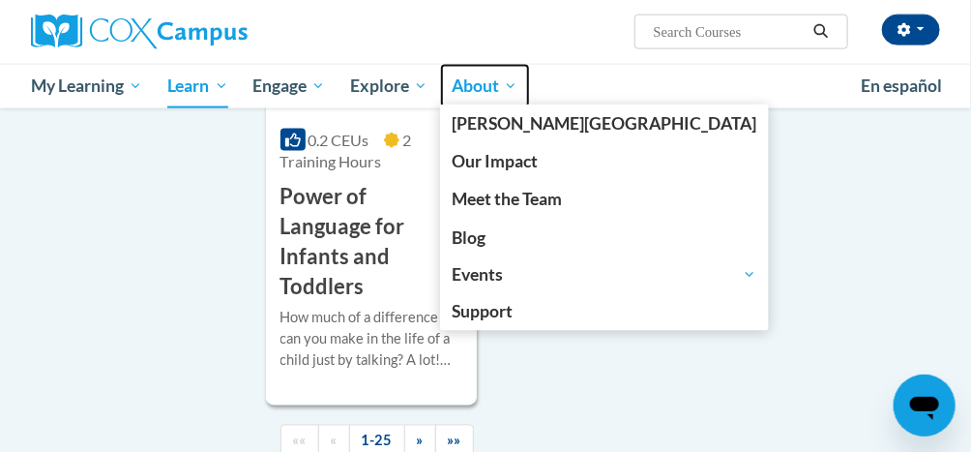
click at [488, 91] on span "About" at bounding box center [485, 85] width 66 height 23
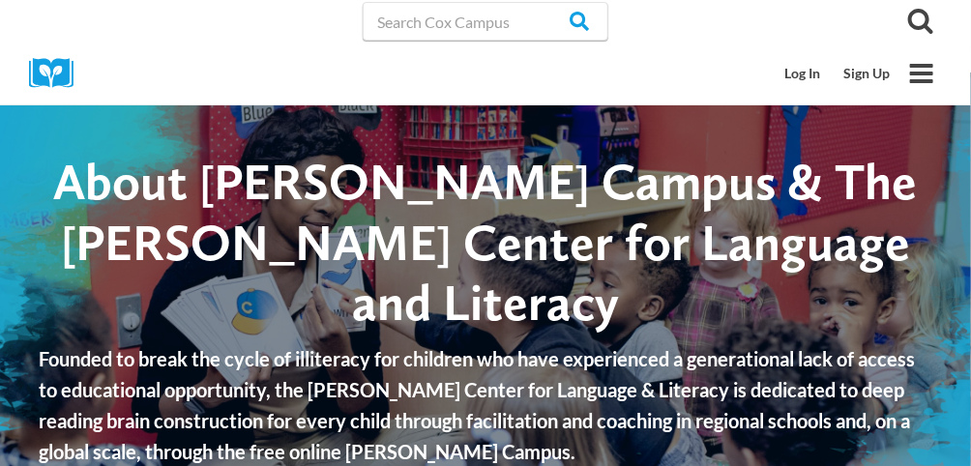
click at [55, 60] on img at bounding box center [58, 73] width 58 height 30
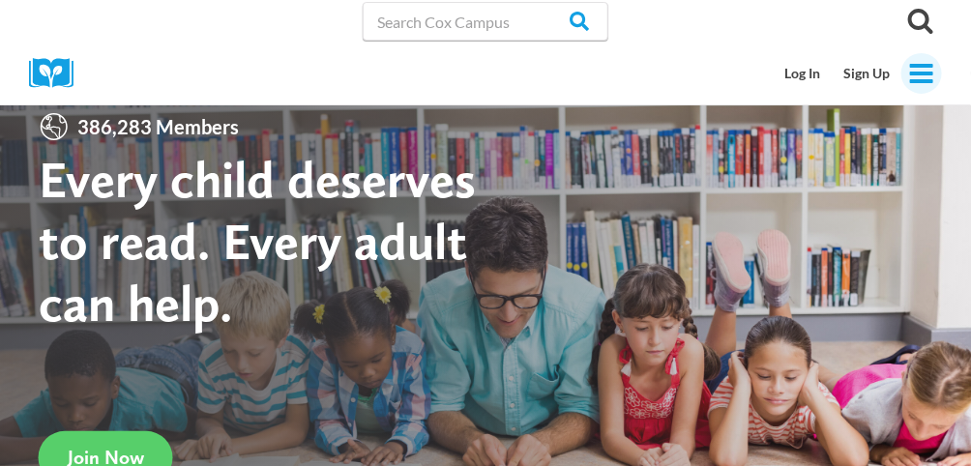
click at [916, 84] on icon "Toggle Menu" at bounding box center [921, 73] width 27 height 27
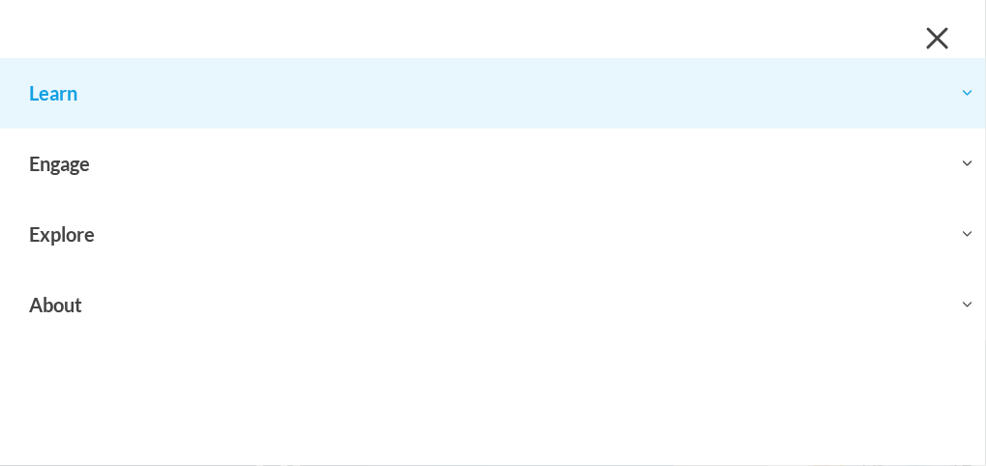
click at [50, 105] on button "Toggle child menu Expand" at bounding box center [493, 93] width 986 height 70
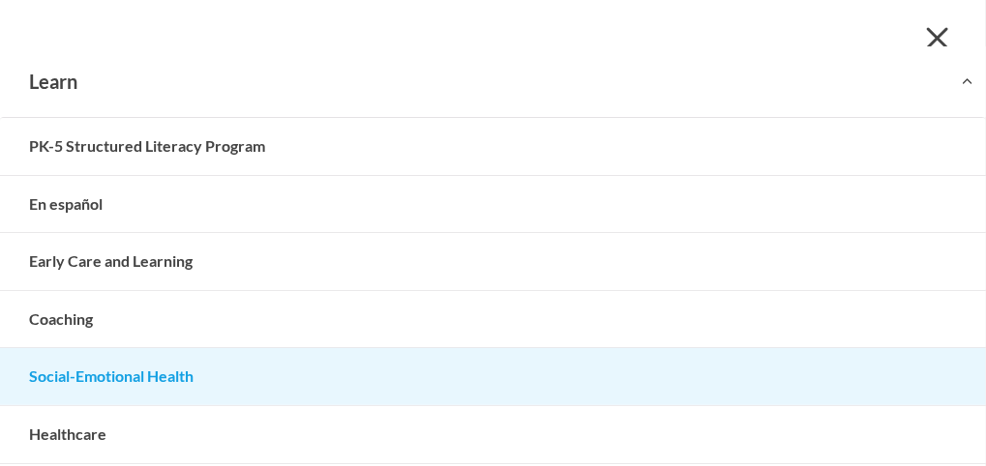
click at [155, 384] on link "Social-Emotional Health" at bounding box center [493, 376] width 986 height 57
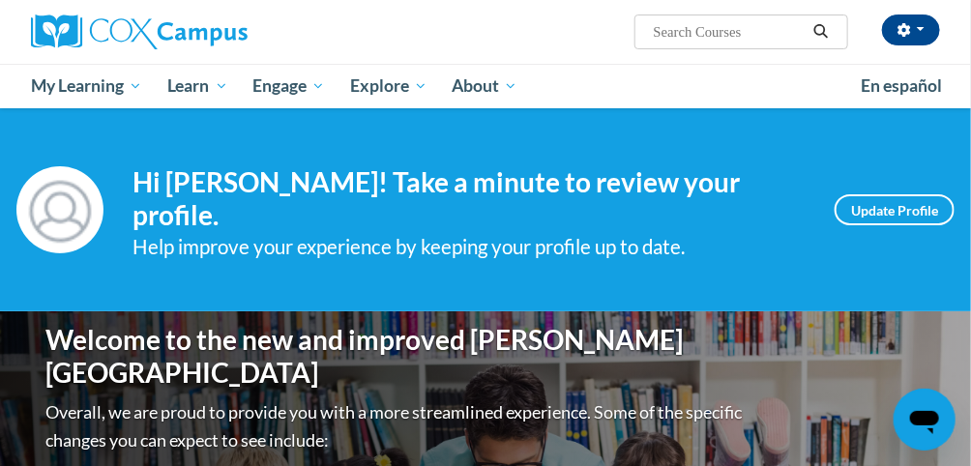
click at [64, 213] on img at bounding box center [59, 209] width 87 height 87
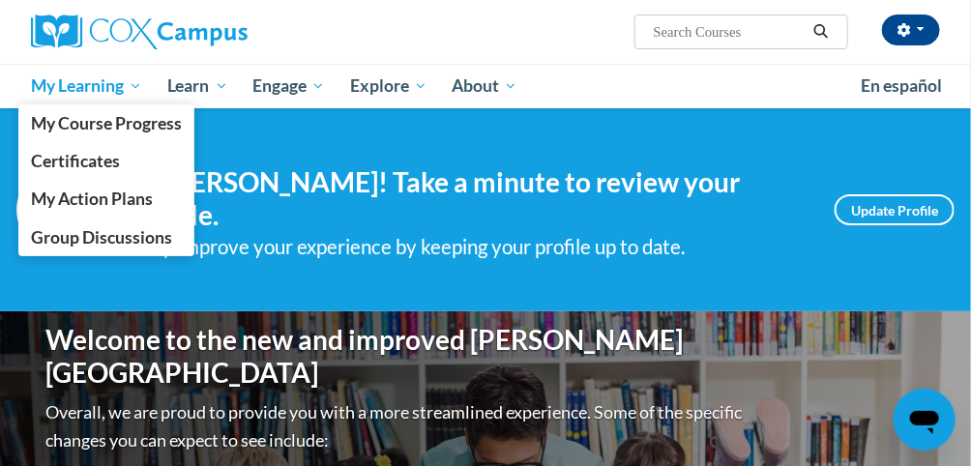
click at [135, 90] on span "My Learning" at bounding box center [86, 85] width 111 height 23
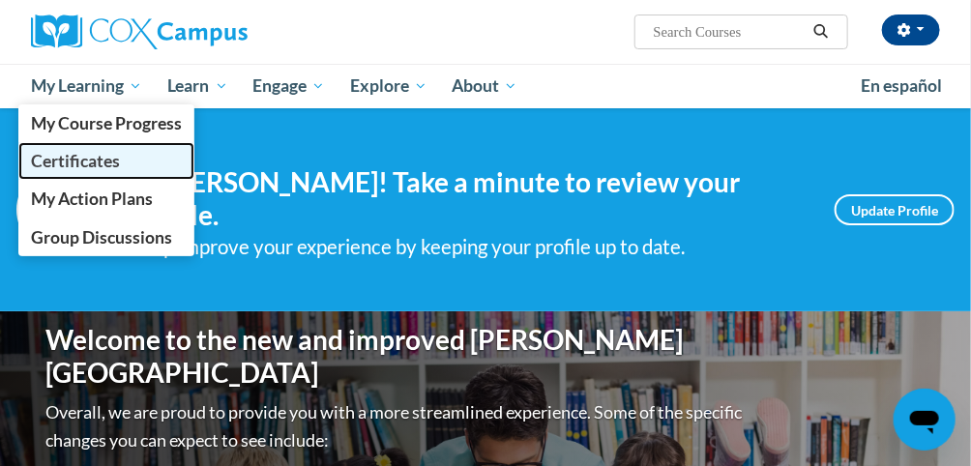
click at [104, 177] on link "Certificates" at bounding box center [106, 161] width 176 height 38
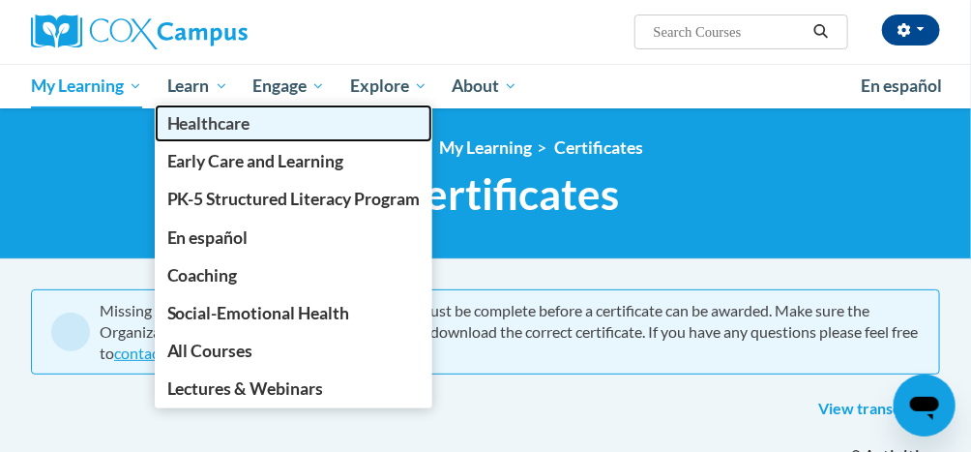
click at [187, 105] on link "Healthcare" at bounding box center [294, 123] width 279 height 38
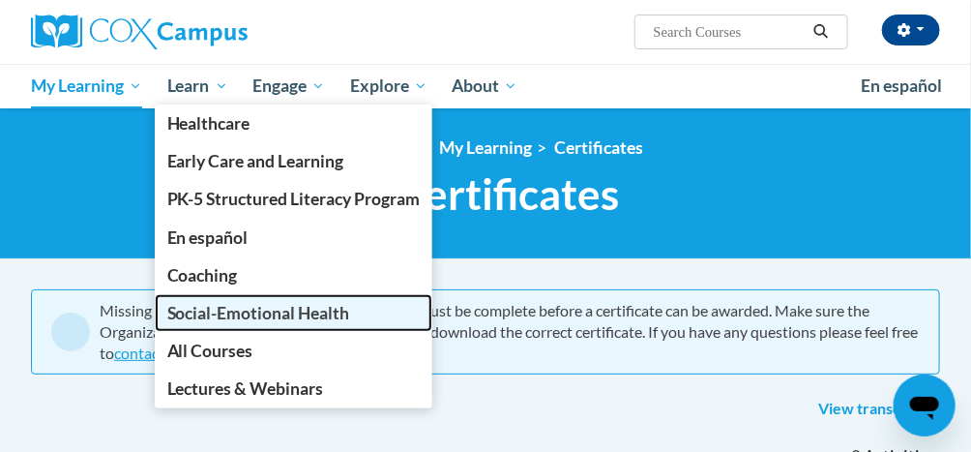
click at [296, 318] on span "Social-Emotional Health" at bounding box center [258, 313] width 183 height 20
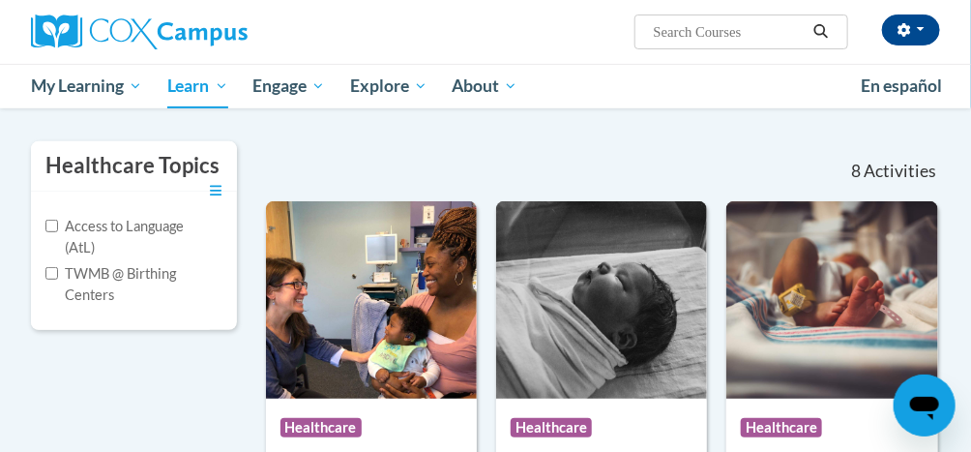
scroll to position [148, 0]
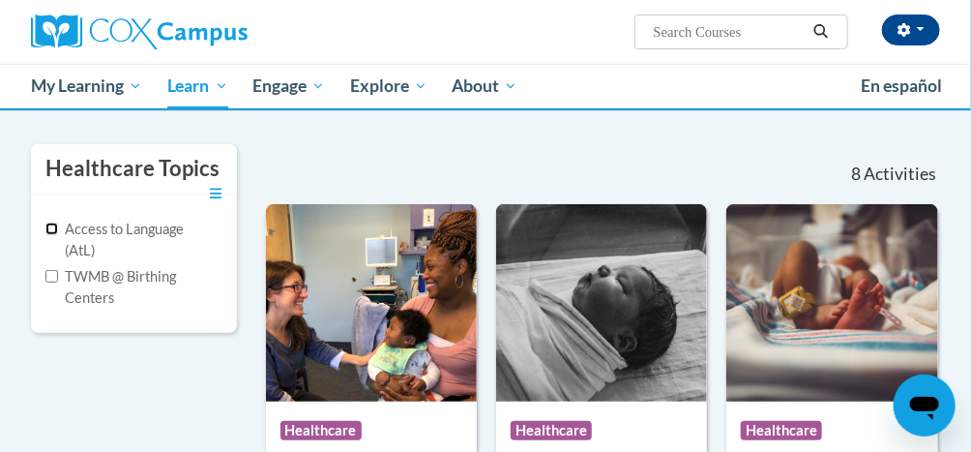
click at [55, 229] on input "Access to Language (AtL)" at bounding box center [51, 229] width 13 height 13
checkbox input "true"
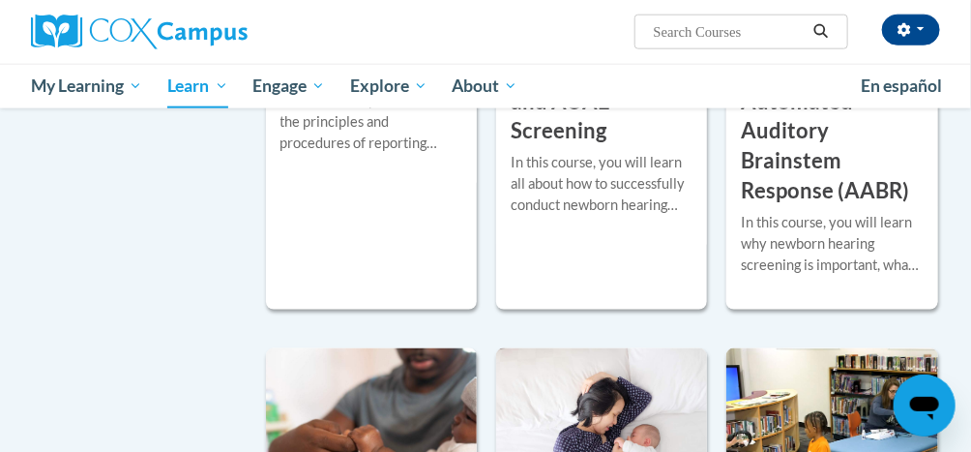
scroll to position [637, 0]
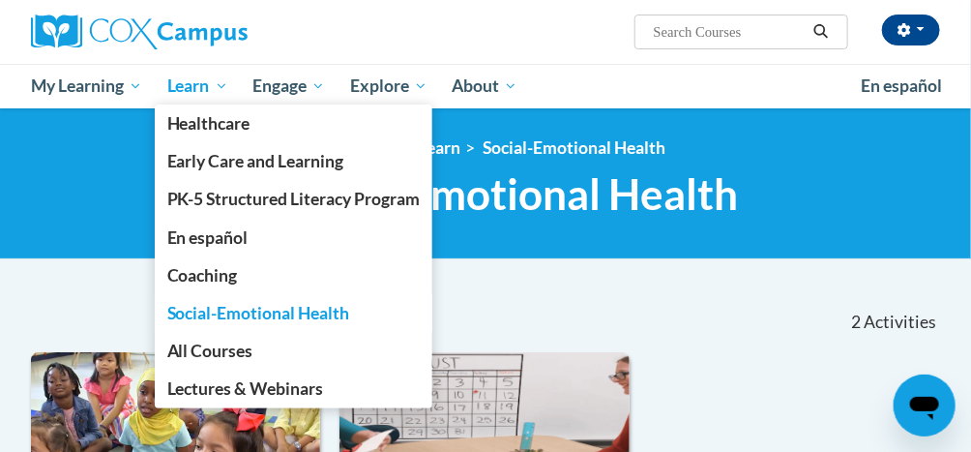
click at [185, 94] on span "Learn" at bounding box center [197, 85] width 61 height 23
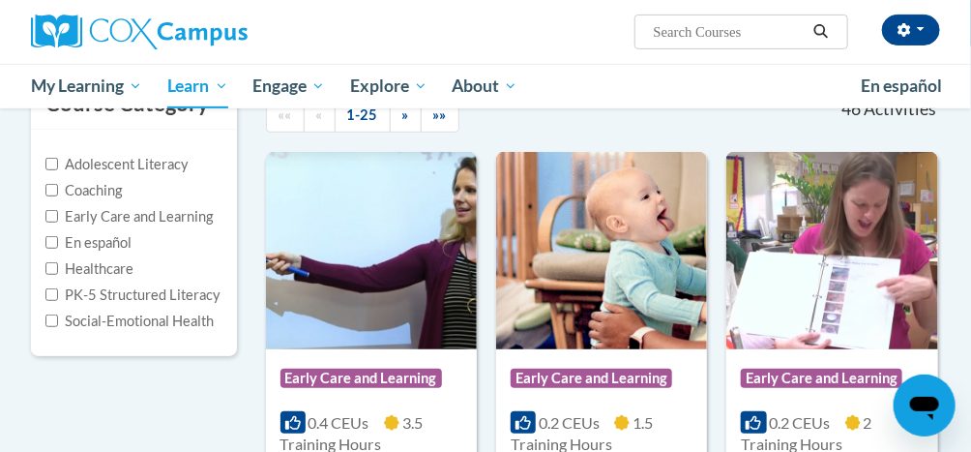
scroll to position [220, 0]
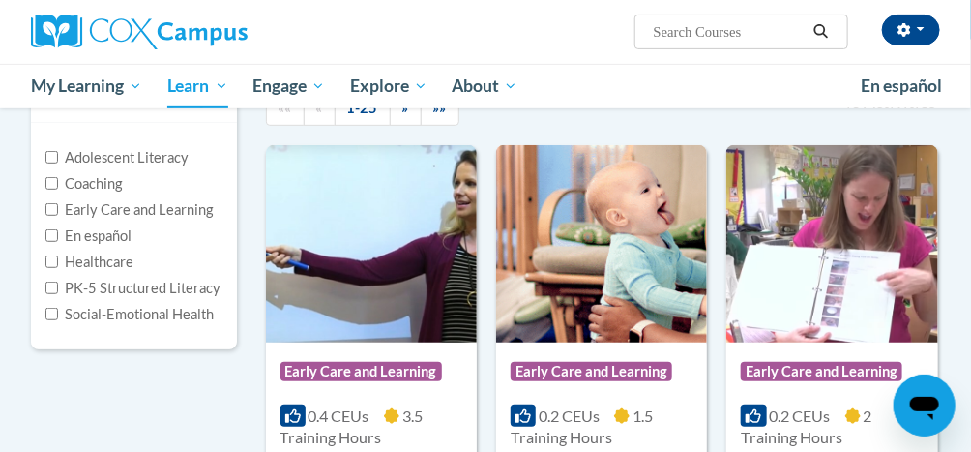
click at [62, 319] on label "Social-Emotional Health" at bounding box center [129, 314] width 168 height 21
click at [58, 319] on input "Social-Emotional Health" at bounding box center [51, 314] width 13 height 13
checkbox input "true"
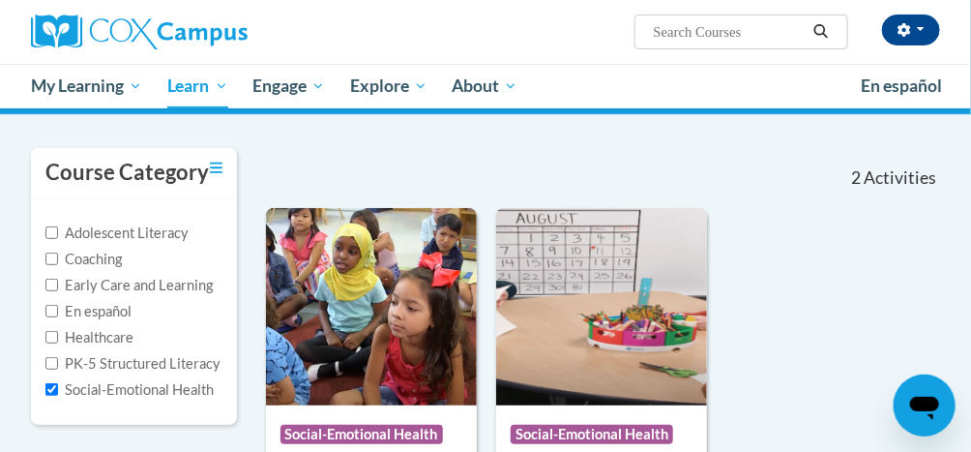
scroll to position [146, 0]
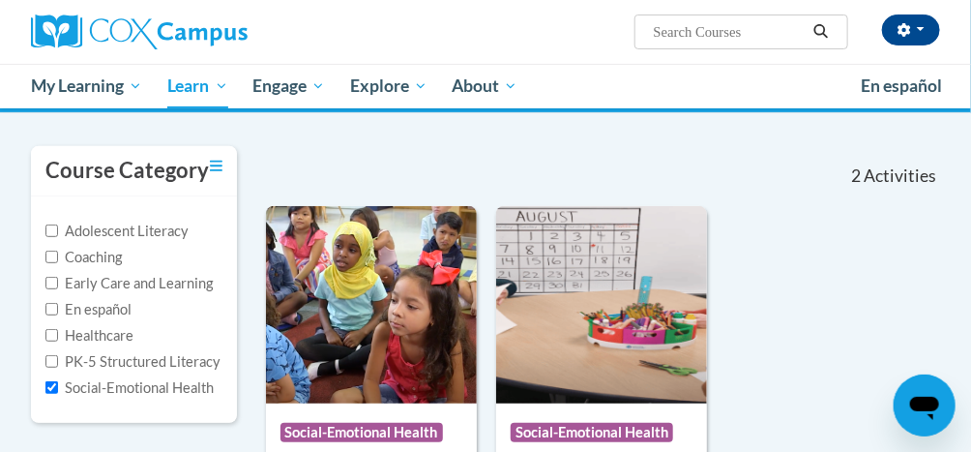
click at [50, 292] on label "Early Care and Learning" at bounding box center [128, 283] width 167 height 21
click at [50, 289] on input "Early Care and Learning" at bounding box center [51, 283] width 13 height 13
checkbox input "true"
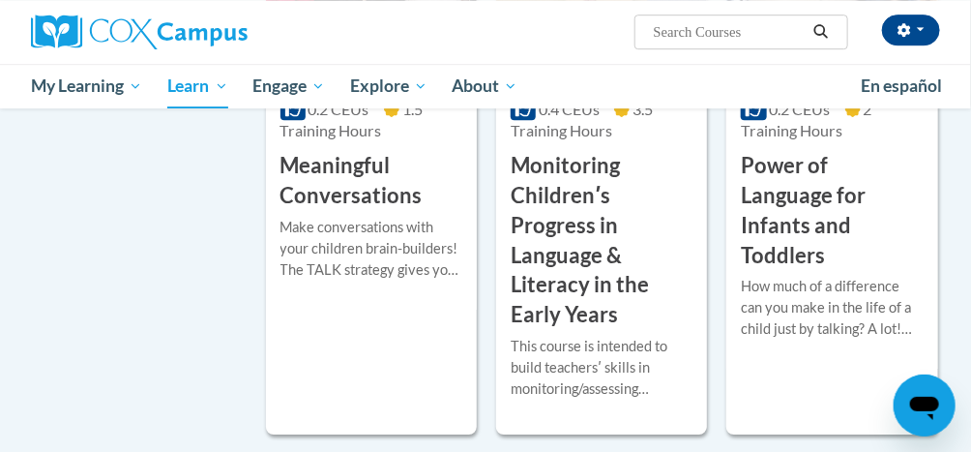
scroll to position [1752, 0]
click at [759, 38] on input "Search..." at bounding box center [729, 31] width 155 height 23
type input "the role of ECE professional"
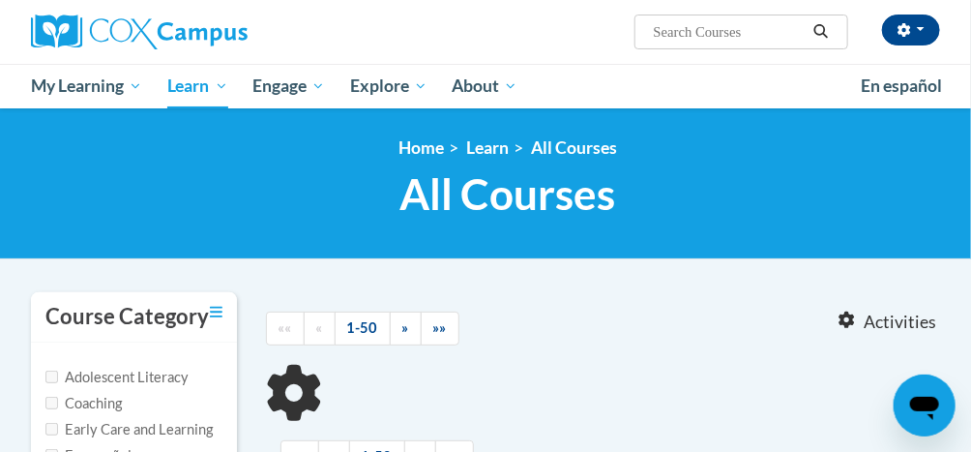
type input "the role of ECE professional"
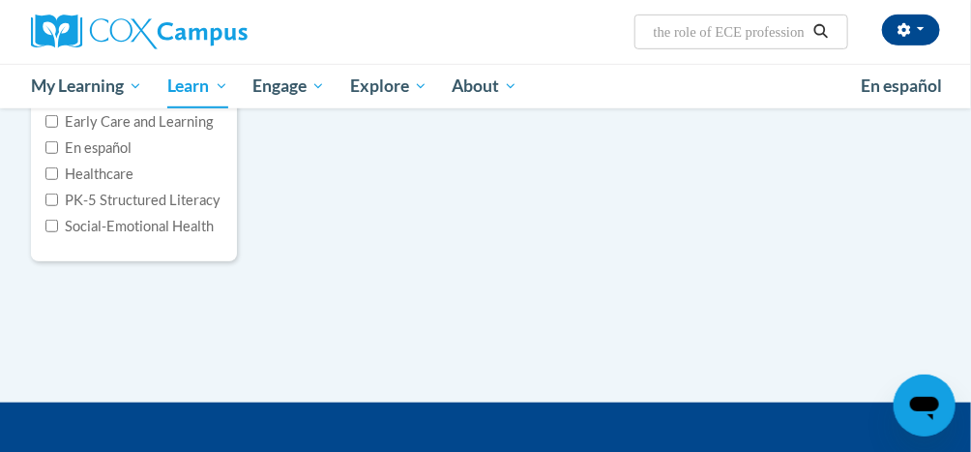
scroll to position [298, 0]
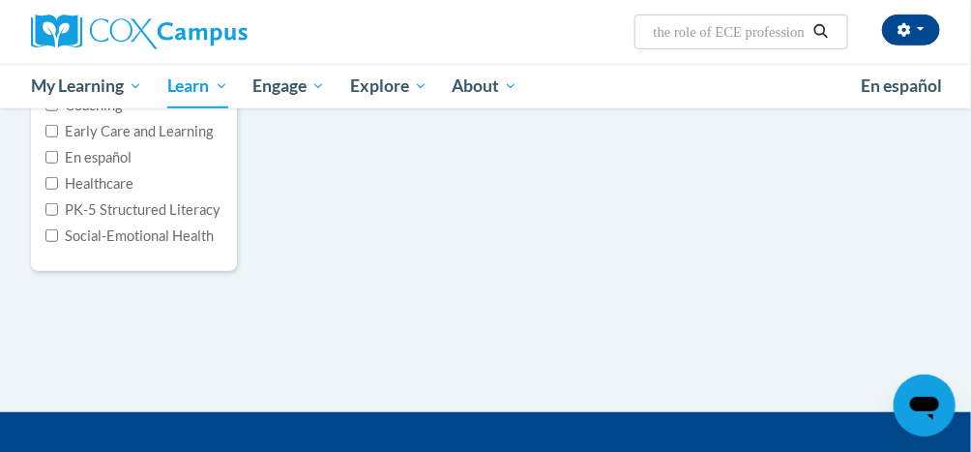
click at [58, 241] on label "Social-Emotional Health" at bounding box center [129, 235] width 168 height 21
click at [58, 241] on input "Social-Emotional Health" at bounding box center [51, 235] width 13 height 13
checkbox input "true"
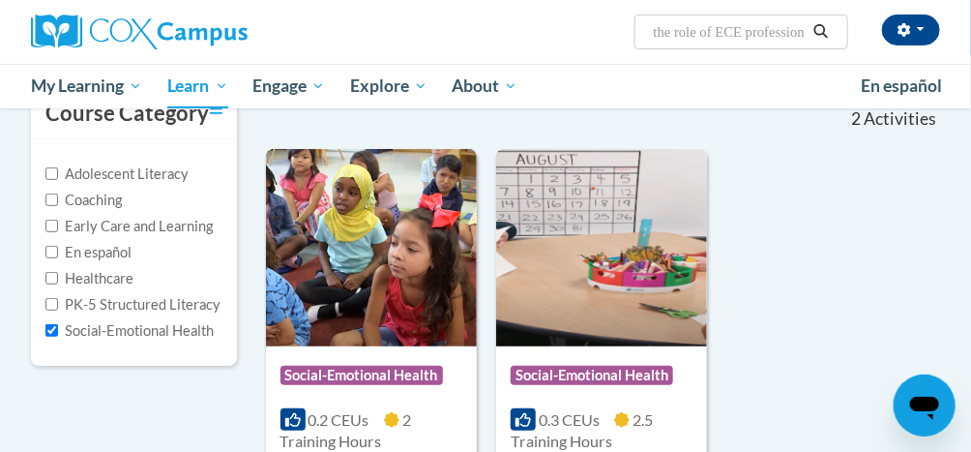
scroll to position [202, 0]
